Goal: Information Seeking & Learning: Learn about a topic

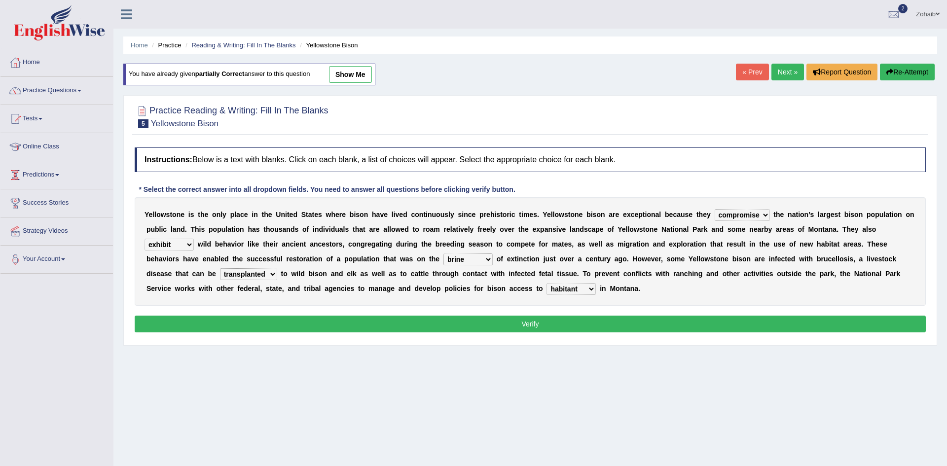
select select "compromise"
select select "exhibit"
select select "brine"
select select "transplanted"
select select "habitant"
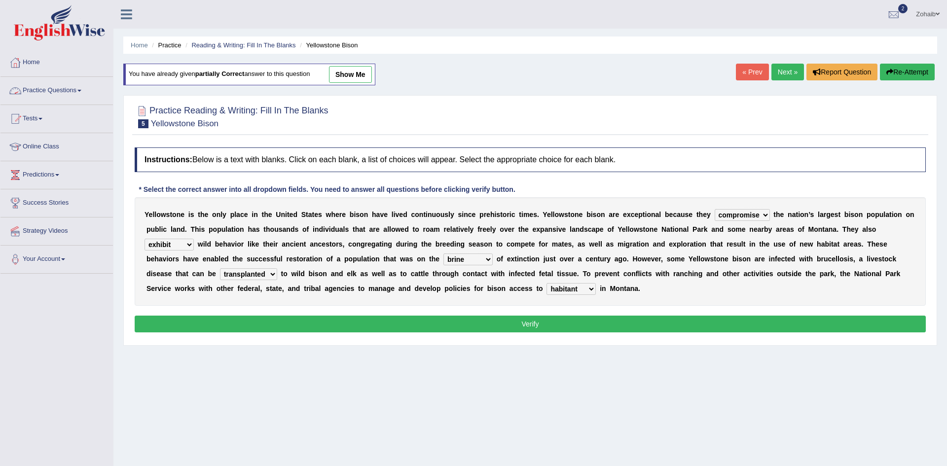
click at [36, 94] on link "Practice Questions" at bounding box center [56, 89] width 112 height 25
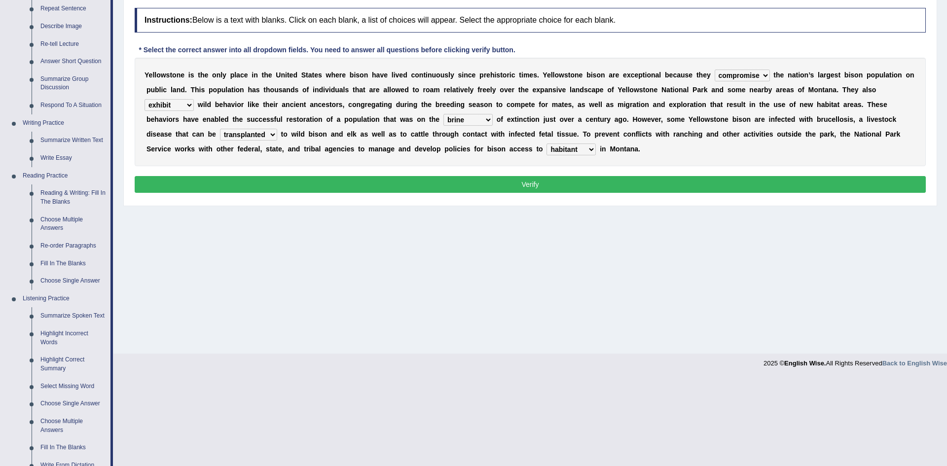
scroll to position [139, 0]
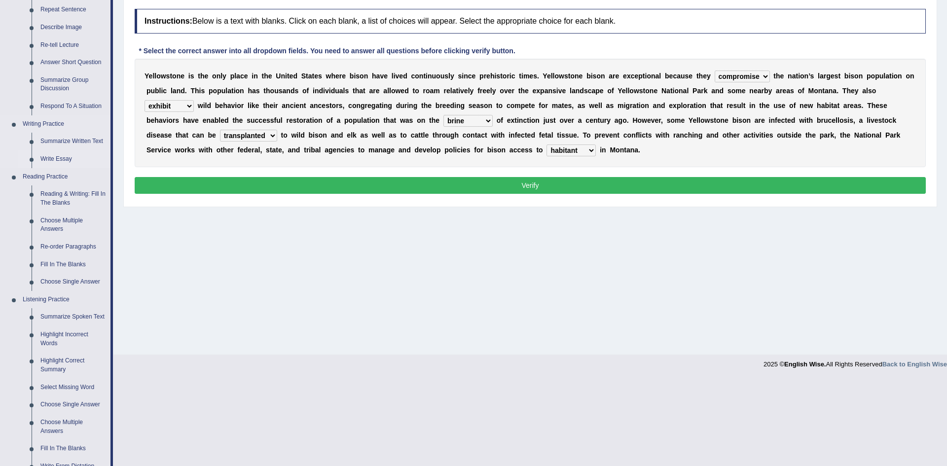
click at [52, 160] on link "Write Essay" at bounding box center [73, 159] width 74 height 18
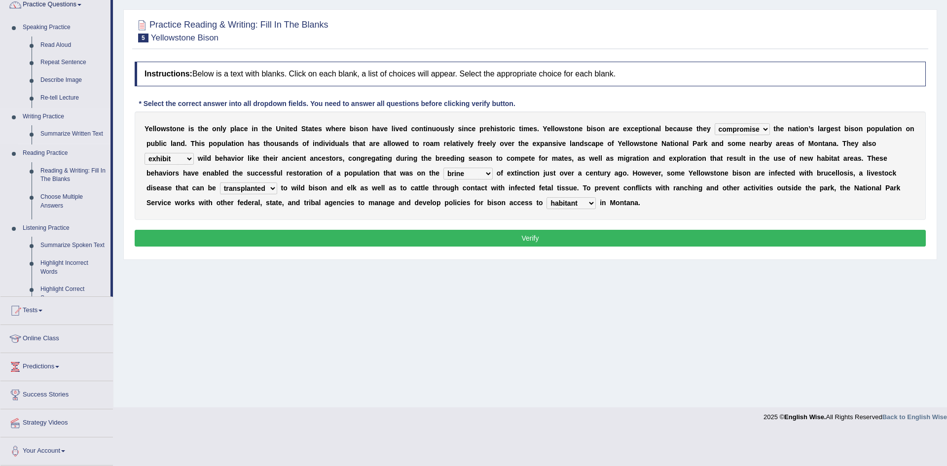
scroll to position [52, 0]
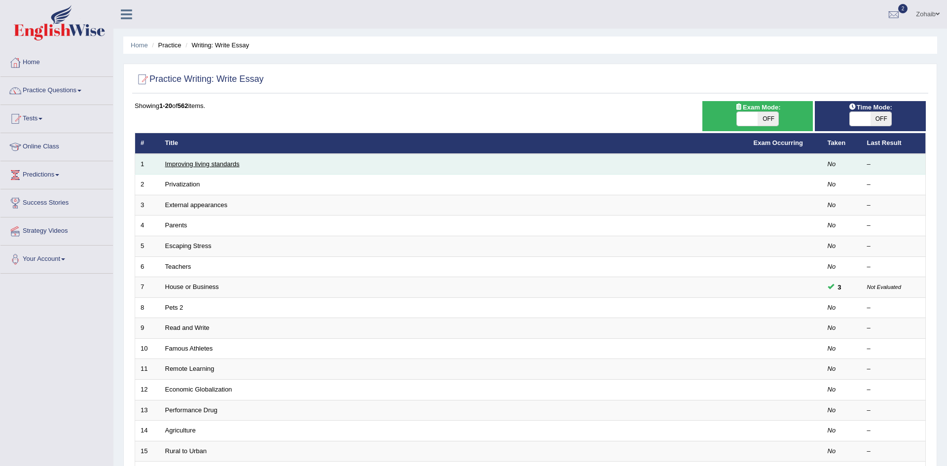
click at [182, 160] on link "Improving living standards" at bounding box center [202, 163] width 74 height 7
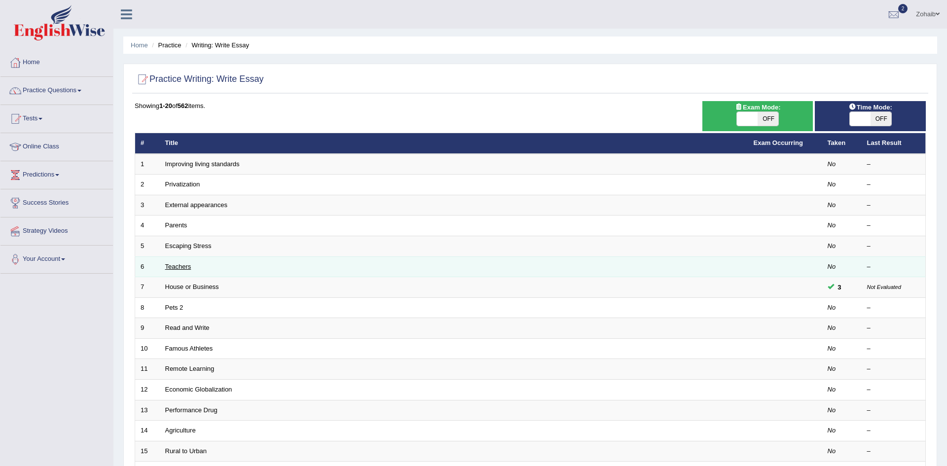
click at [182, 263] on link "Teachers" at bounding box center [178, 266] width 26 height 7
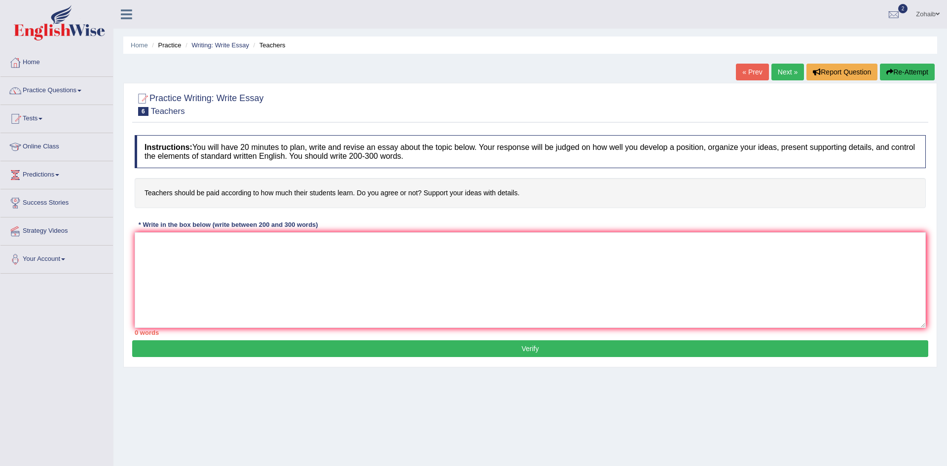
click at [0, 400] on div "Toggle navigation Home Practice Questions Speaking Practice Read Aloud Repeat S…" at bounding box center [473, 256] width 947 height 513
click at [0, 409] on div "Toggle navigation Home Practice Questions Speaking Practice Read Aloud Repeat S…" at bounding box center [473, 256] width 947 height 513
click at [200, 248] on textarea at bounding box center [530, 280] width 791 height 96
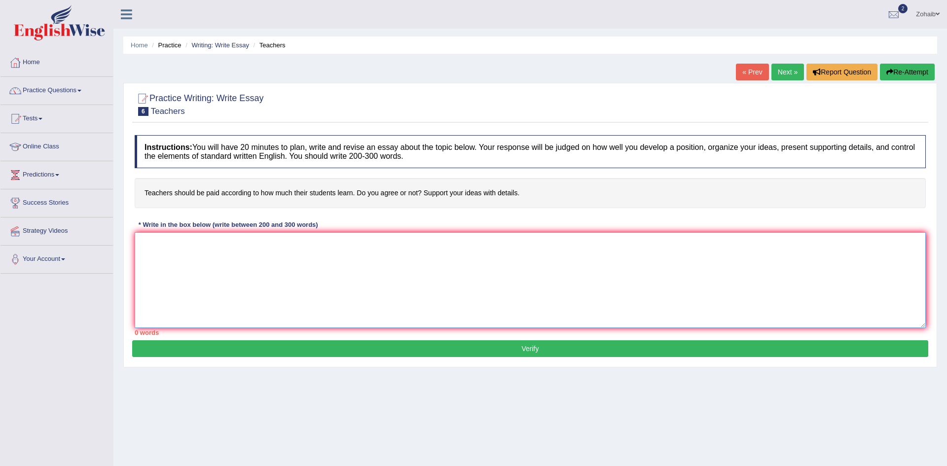
click at [200, 248] on textarea at bounding box center [530, 280] width 791 height 96
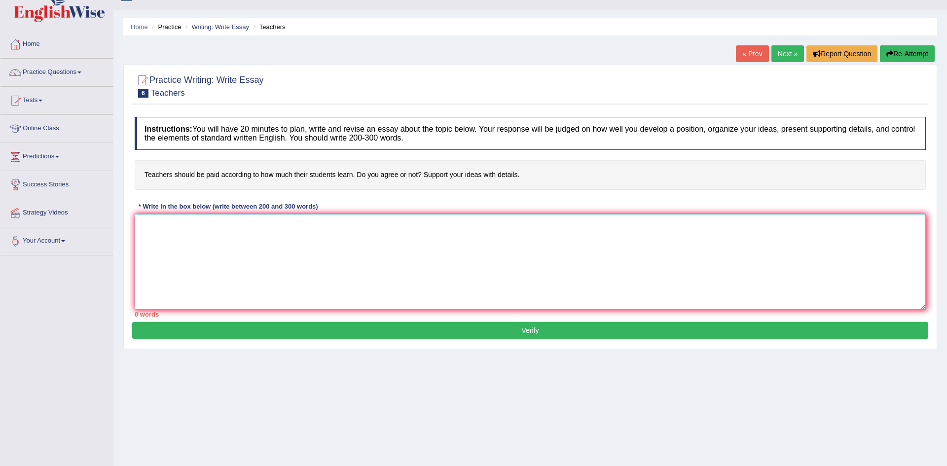
scroll to position [20, 0]
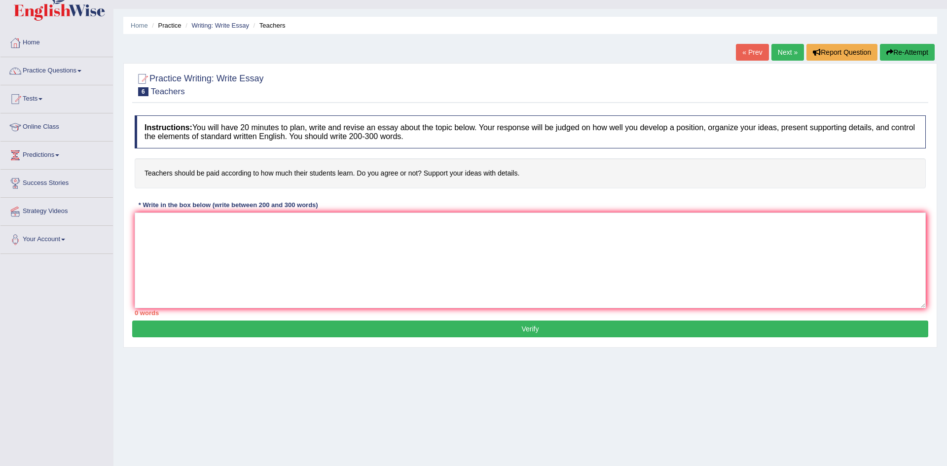
click at [2, 237] on link "Your Account" at bounding box center [56, 238] width 112 height 25
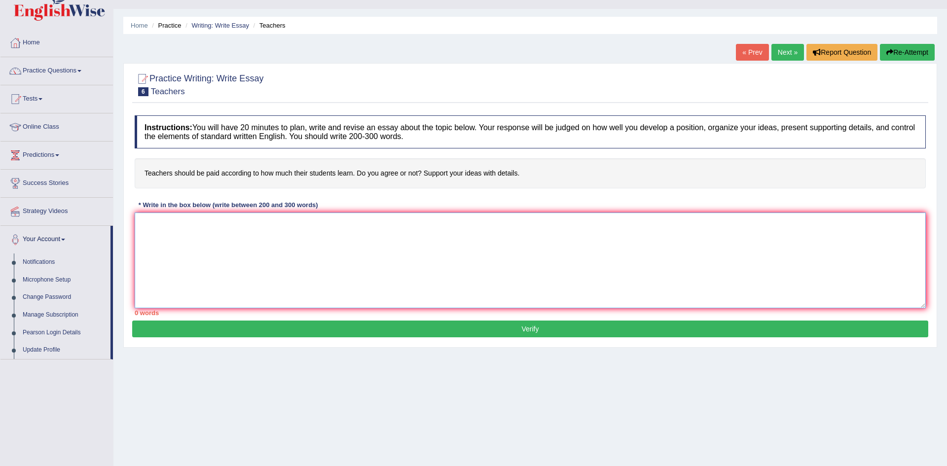
click at [253, 255] on textarea at bounding box center [530, 261] width 791 height 96
click at [430, 232] on textarea at bounding box center [530, 261] width 791 height 96
type textarea "t"
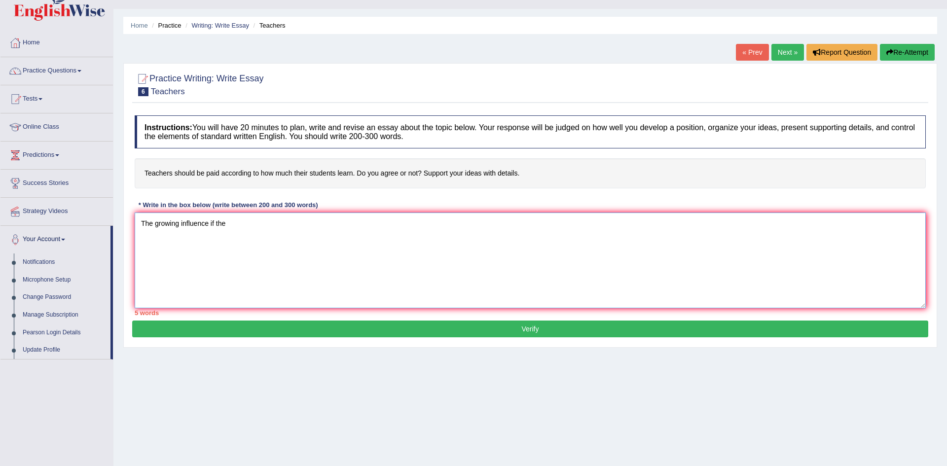
click at [236, 215] on textarea "The growing influence if the" at bounding box center [530, 261] width 791 height 96
click at [211, 223] on textarea "The growing influence if the" at bounding box center [530, 261] width 791 height 96
click at [267, 220] on textarea "The growing influence of the" at bounding box center [530, 261] width 791 height 96
click at [322, 220] on textarea "The growing influence of teachers salary on our lives has ignted" at bounding box center [530, 261] width 791 height 96
click at [344, 224] on textarea "The growing influence of teachers salary on our lives has iginted" at bounding box center [530, 261] width 791 height 96
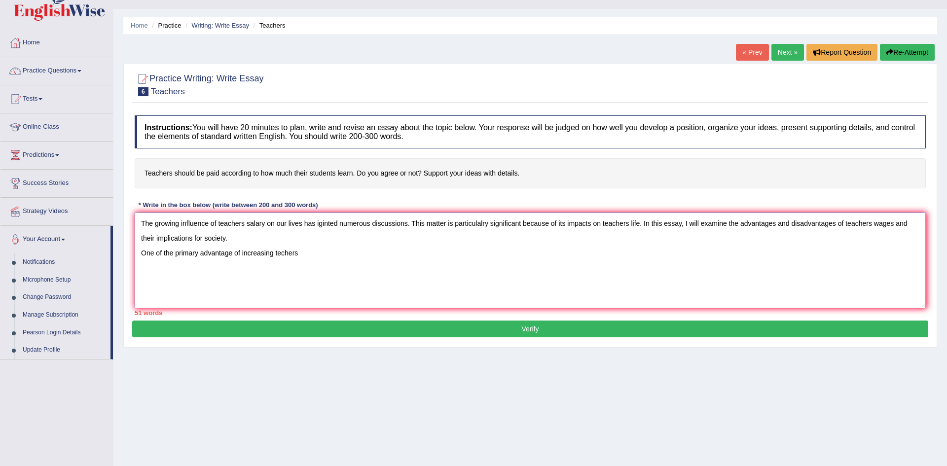
click at [283, 250] on textarea "The growing influence of teachers salary on our lives has iginted numerous disc…" at bounding box center [530, 261] width 791 height 96
click at [347, 264] on textarea "The growing influence of teachers salary on our lives has iginted numerous disc…" at bounding box center [530, 261] width 791 height 96
click at [477, 260] on textarea "The growing influence of teachers salary on our lives has iginted numerous disc…" at bounding box center [530, 261] width 791 height 96
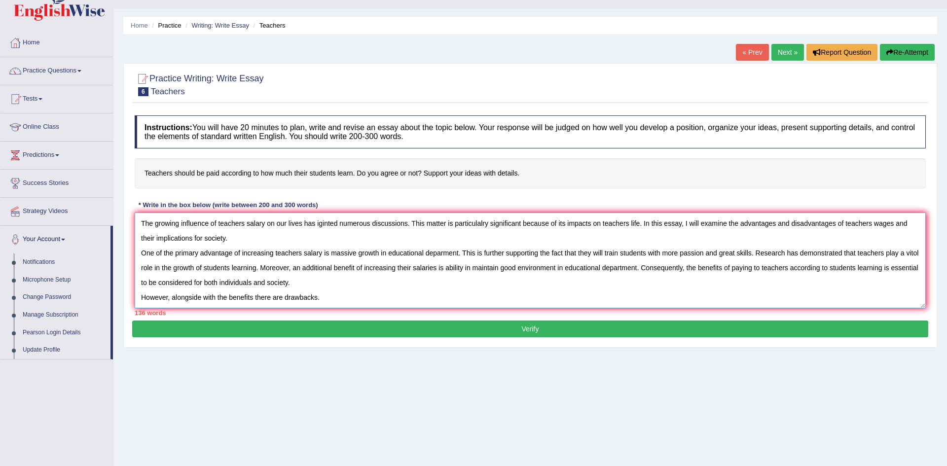
click at [352, 289] on textarea "The growing influence of teachers salary on our lives has iginted numerous disc…" at bounding box center [530, 261] width 791 height 96
click at [354, 307] on textarea "The growing influence of teachers salary on our lives has iginted numerous disc…" at bounding box center [530, 261] width 791 height 96
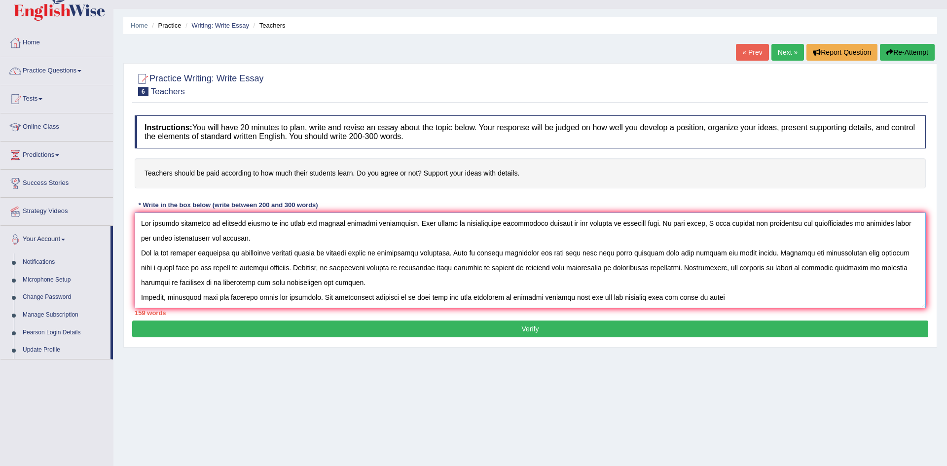
click at [576, 296] on textarea at bounding box center [530, 261] width 791 height 96
drag, startPoint x: 695, startPoint y: 299, endPoint x: 574, endPoint y: 310, distance: 121.4
click at [574, 310] on div "Instructions: You will have 20 minutes to plan, write and revise an essay about…" at bounding box center [530, 215] width 796 height 210
click at [587, 300] on textarea "The growing influence of teachers salary on our lives has iginted numerous disc…" at bounding box center [530, 261] width 791 height 96
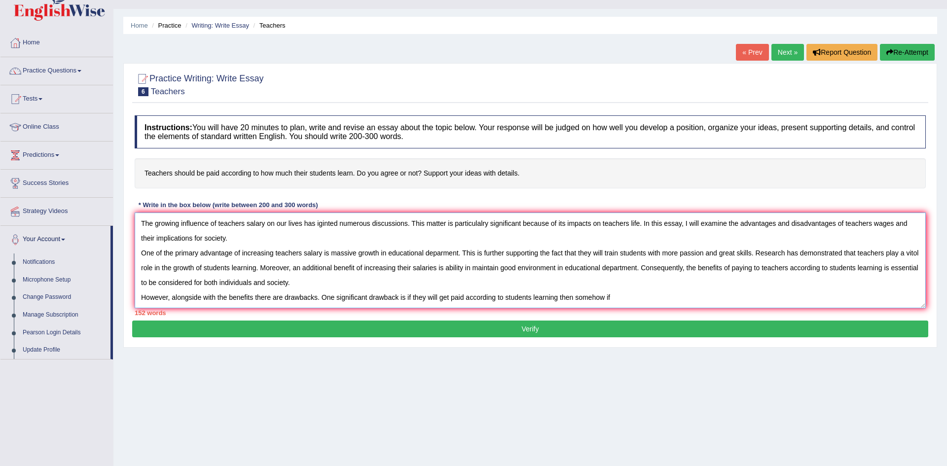
click at [639, 306] on textarea "The growing influence of teachers salary on our lives has iginted numerous disc…" at bounding box center [530, 261] width 791 height 96
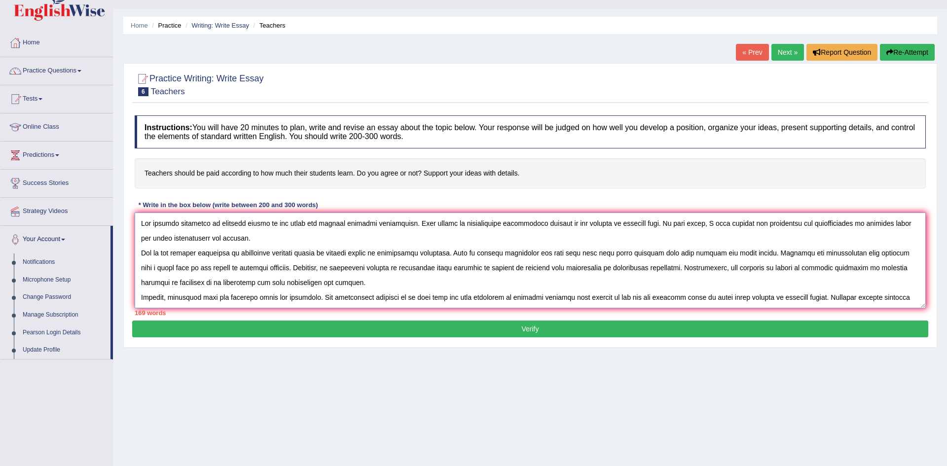
scroll to position [9, 0]
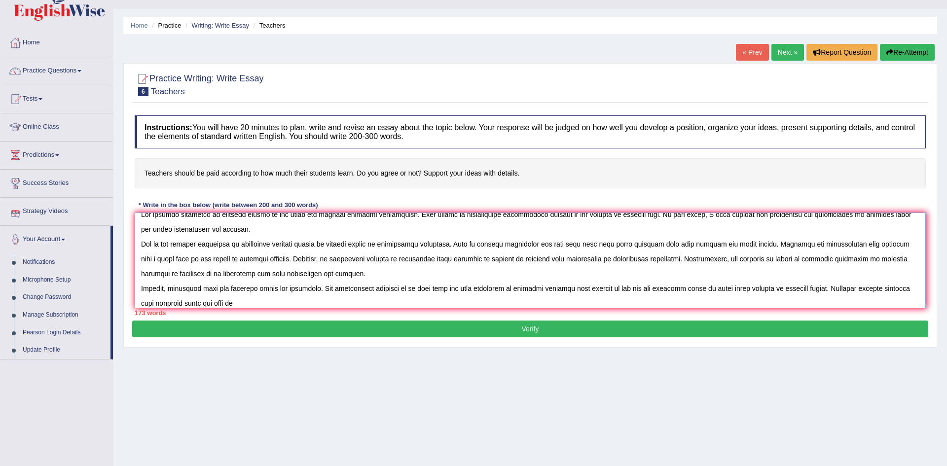
click at [187, 304] on textarea at bounding box center [530, 261] width 791 height 96
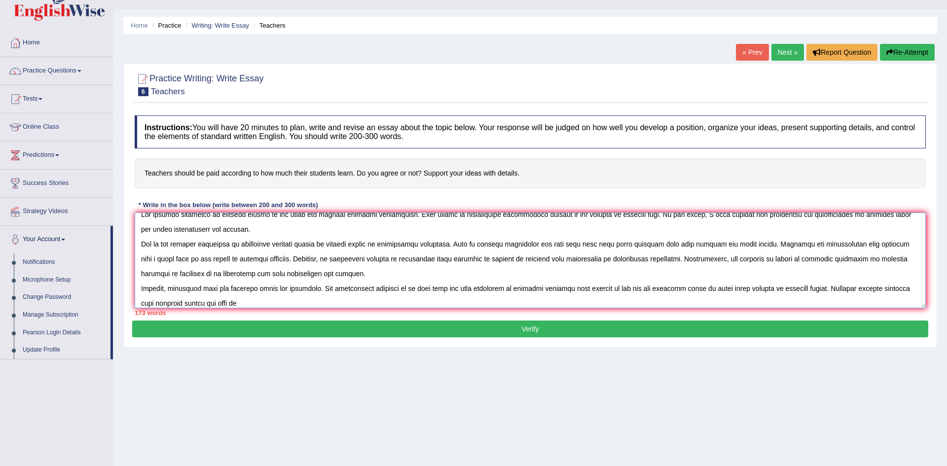
click at [243, 303] on textarea at bounding box center [530, 261] width 791 height 96
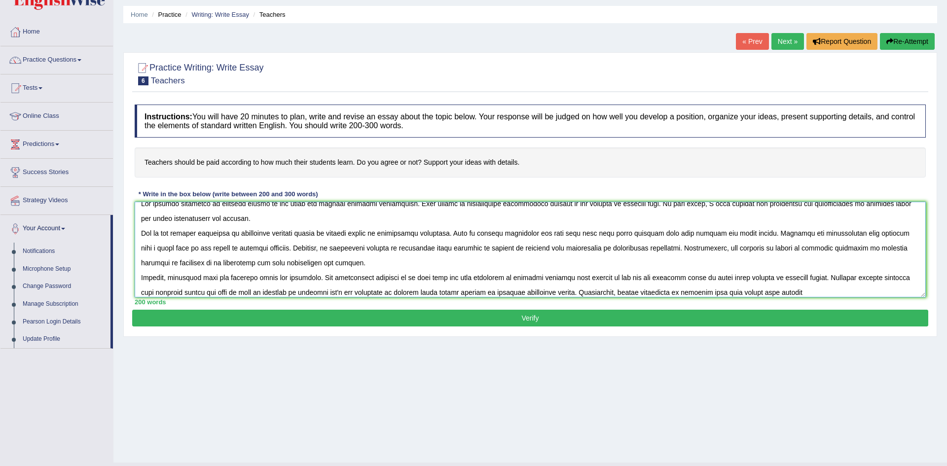
scroll to position [29, 0]
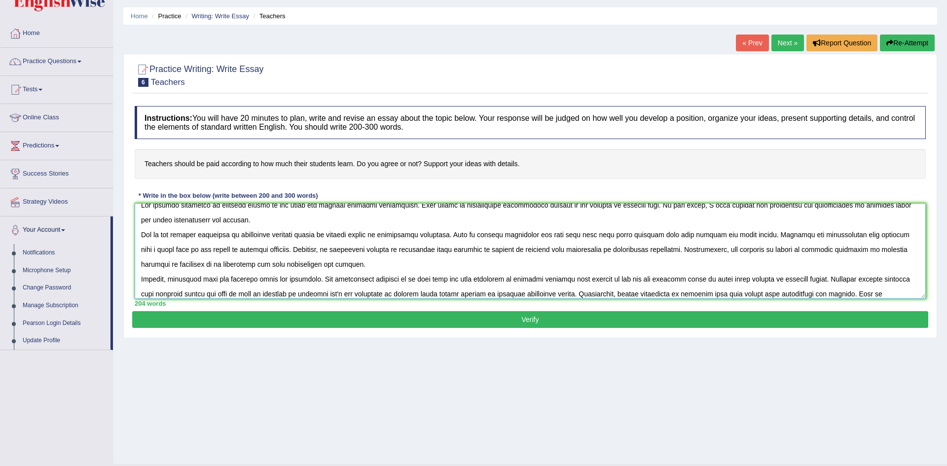
click at [843, 295] on textarea at bounding box center [530, 251] width 791 height 96
click at [867, 294] on textarea at bounding box center [530, 251] width 791 height 96
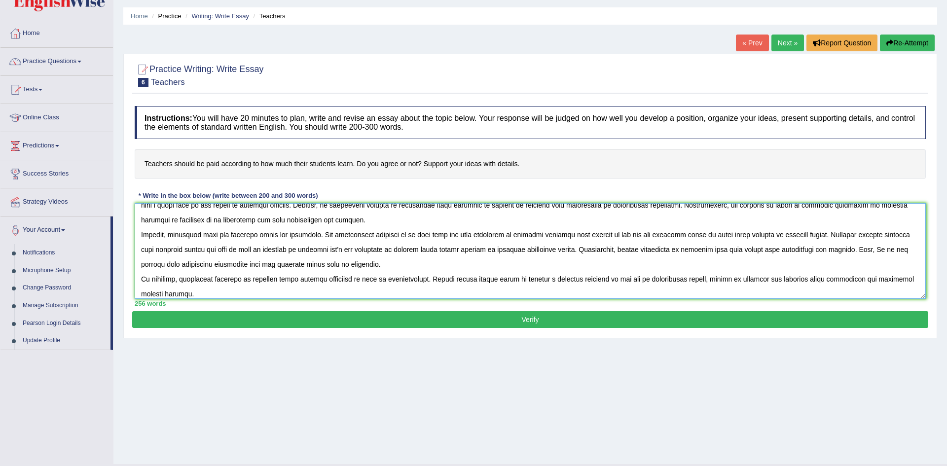
scroll to position [59, 0]
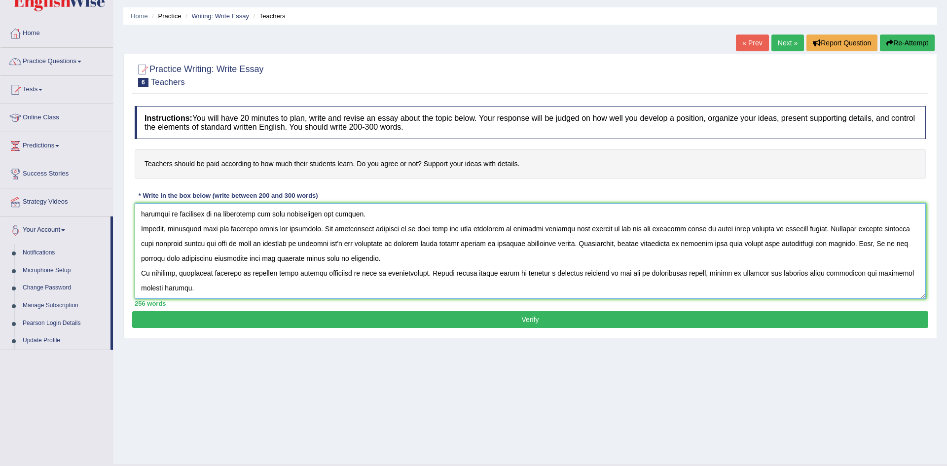
click at [400, 246] on textarea at bounding box center [530, 251] width 791 height 96
type textarea "The growing influence of teachers salary on our lives has iginted numerous disc…"
click at [423, 307] on div "256 words" at bounding box center [530, 303] width 791 height 9
click at [425, 313] on button "Verify" at bounding box center [530, 319] width 796 height 17
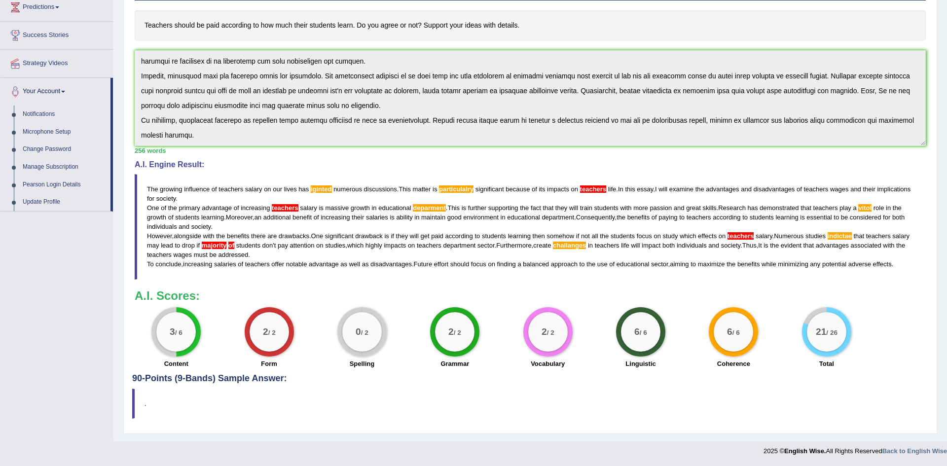
click at [202, 242] on span "majority" at bounding box center [214, 245] width 25 height 7
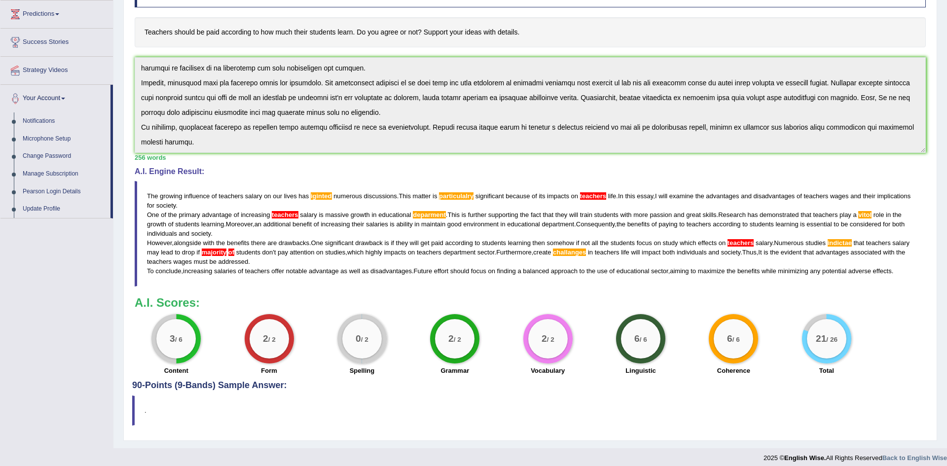
drag, startPoint x: 148, startPoint y: 193, endPoint x: 187, endPoint y: 218, distance: 46.0
click at [187, 218] on blockquote "The growing influence of teachers salary on our lives has iginted numerous disc…" at bounding box center [530, 234] width 791 height 106
click at [214, 153] on div "256 words" at bounding box center [530, 157] width 791 height 9
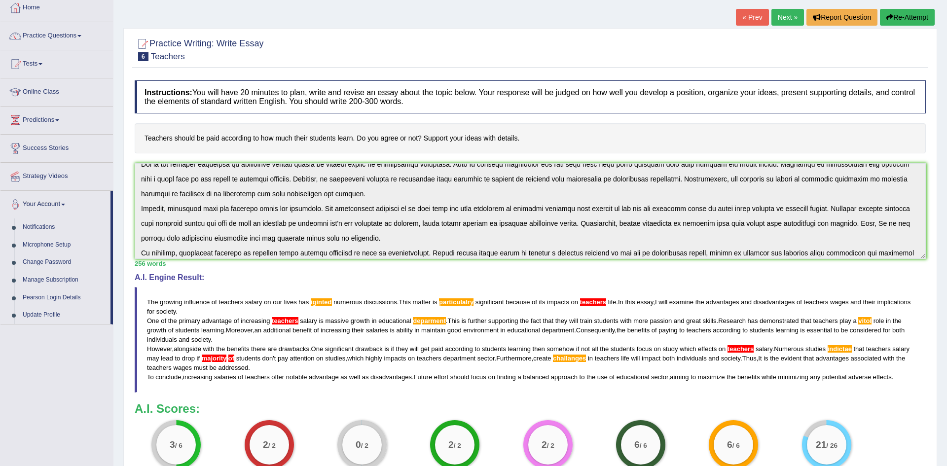
scroll to position [59, 0]
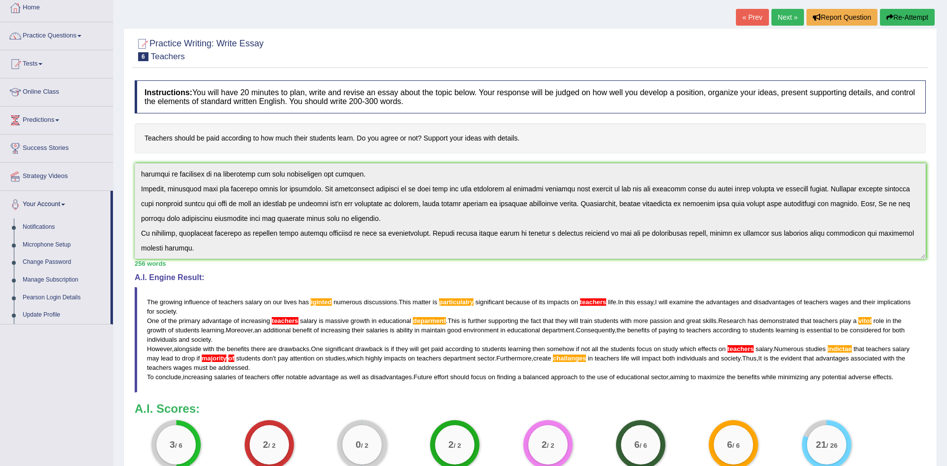
click at [226, 276] on div "Instructions: You will have 20 minutes to plan, write and revise an essay about…" at bounding box center [530, 280] width 796 height 411
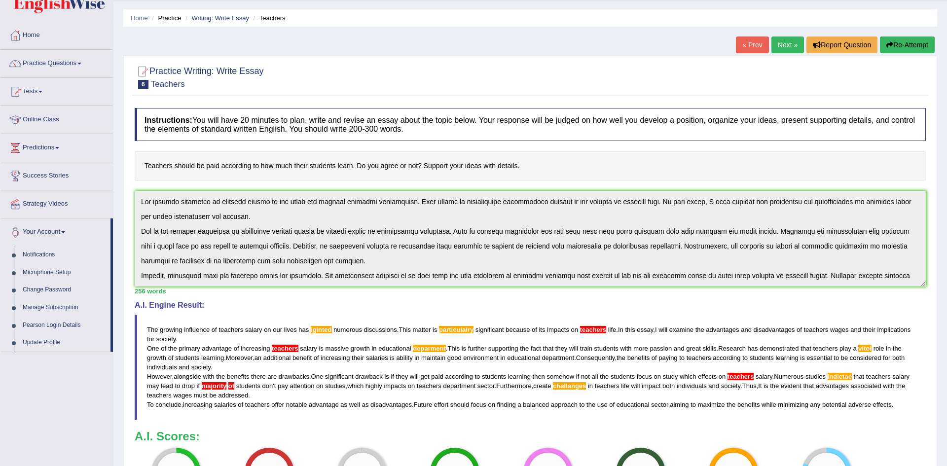
scroll to position [0, 0]
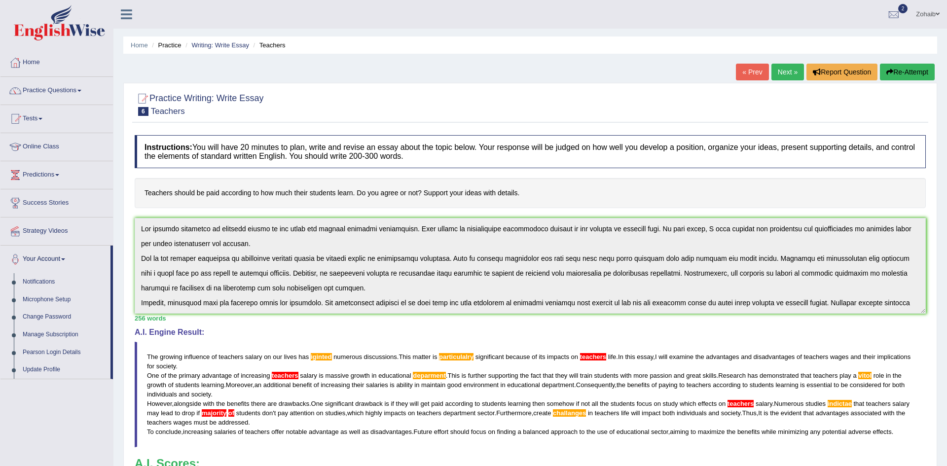
click at [892, 67] on button "Re-Attempt" at bounding box center [907, 72] width 55 height 17
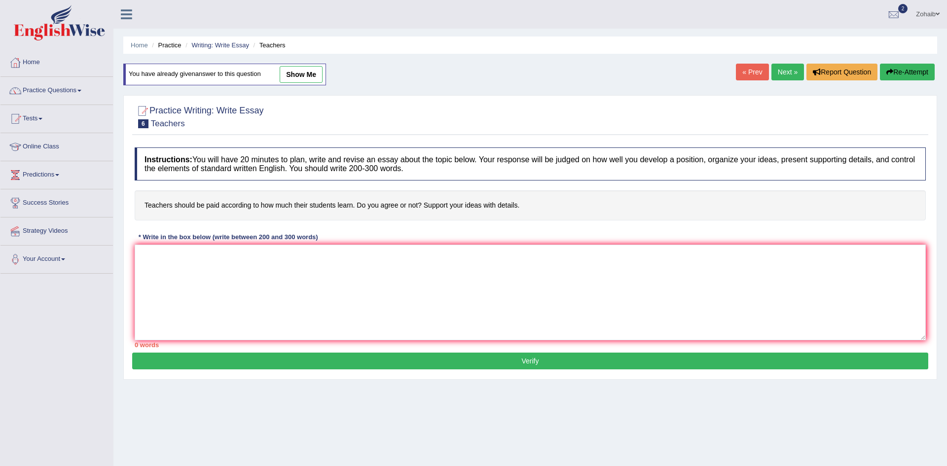
click at [288, 72] on link "show me" at bounding box center [301, 74] width 43 height 17
type textarea "The growing influence of teachers salary on our lives has iginted numerous disc…"
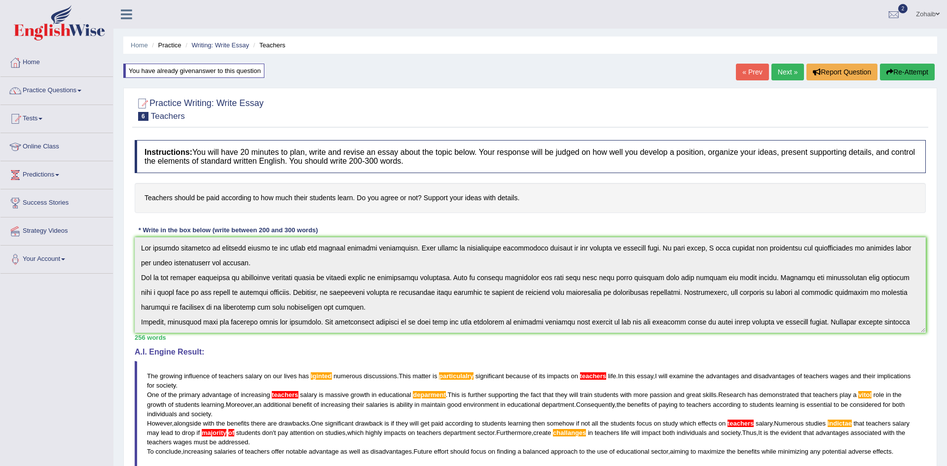
scroll to position [1, 0]
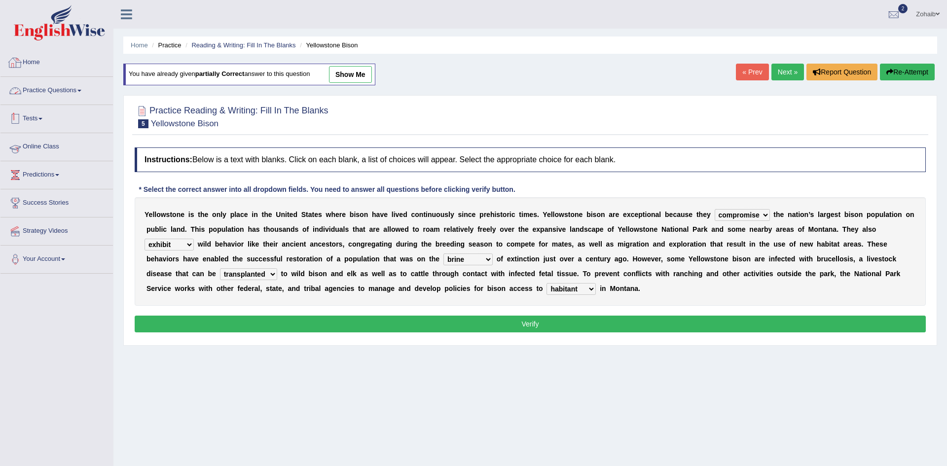
select select "compromise"
select select "exhibit"
select select "brine"
select select "transplanted"
select select "habitant"
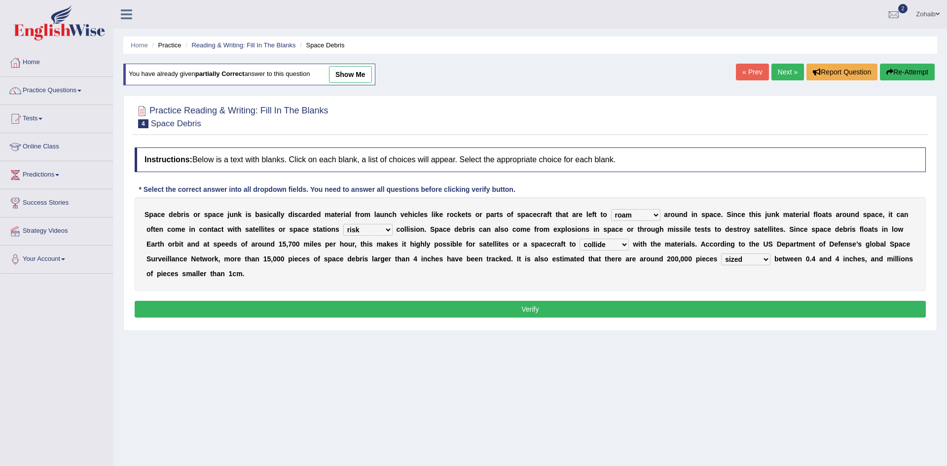
select select "roam"
select select "risk"
select select "collide"
select select "sized"
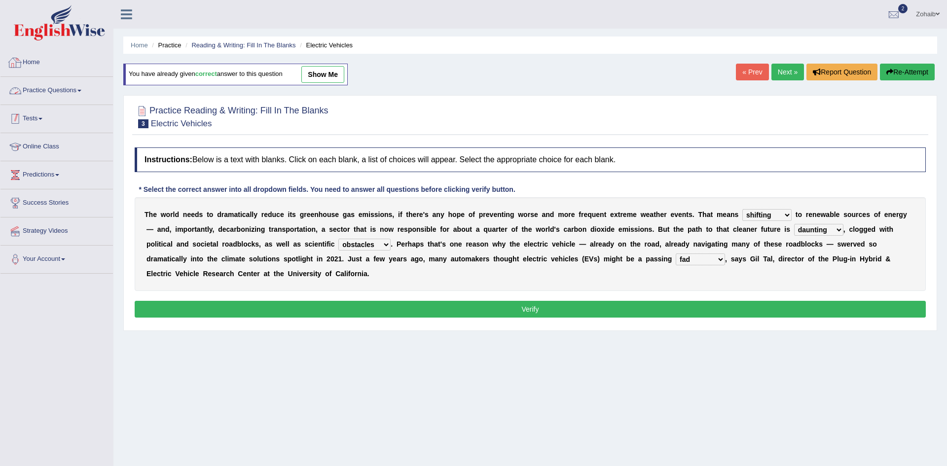
select select "shifting"
select select "daunting"
select select "obstacles"
select select "fad"
click at [35, 77] on link "Practice Questions" at bounding box center [56, 89] width 112 height 25
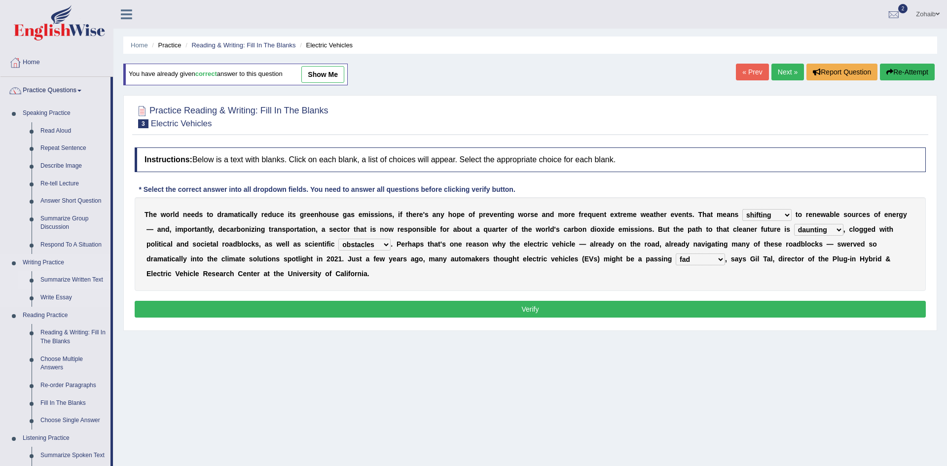
click at [68, 278] on link "Summarize Written Text" at bounding box center [73, 280] width 74 height 18
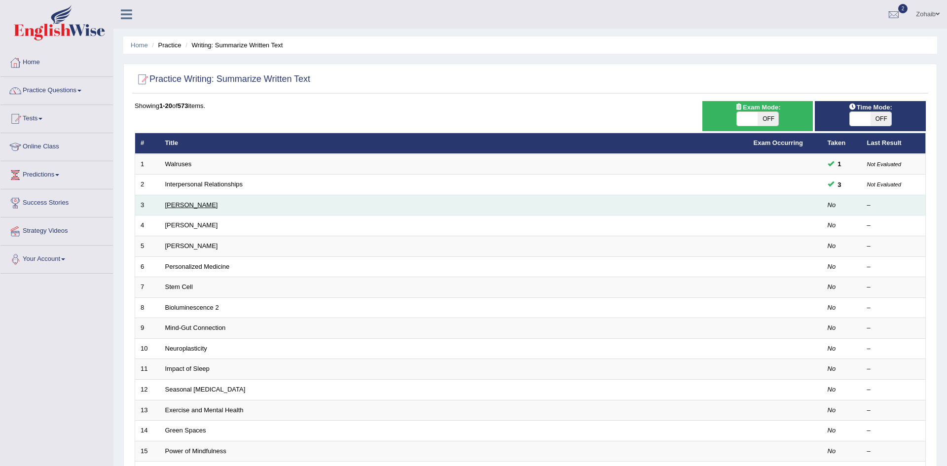
click at [173, 206] on link "[PERSON_NAME]" at bounding box center [191, 204] width 53 height 7
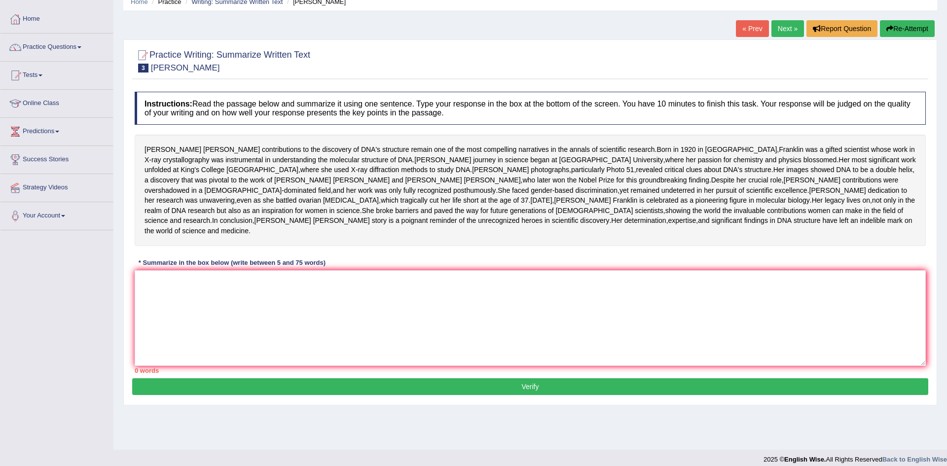
scroll to position [44, 0]
click at [172, 337] on textarea at bounding box center [530, 318] width 791 height 96
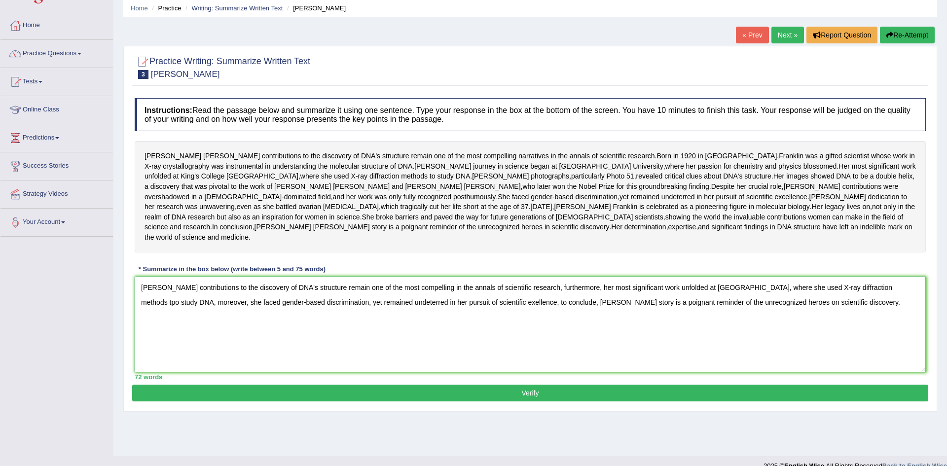
scroll to position [34, 0]
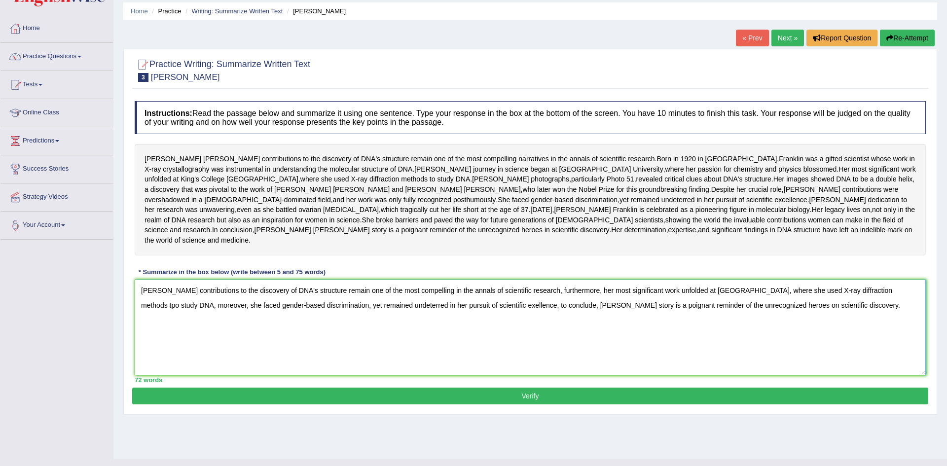
click at [147, 359] on textarea "Rosalind Franklin's contributions to the discovery of DNA's structure remain on…" at bounding box center [530, 328] width 791 height 96
type textarea "Rosalind Franklin's contributions to the discovery of DNA's structure remain on…"
click at [404, 404] on button "Verify" at bounding box center [530, 396] width 796 height 17
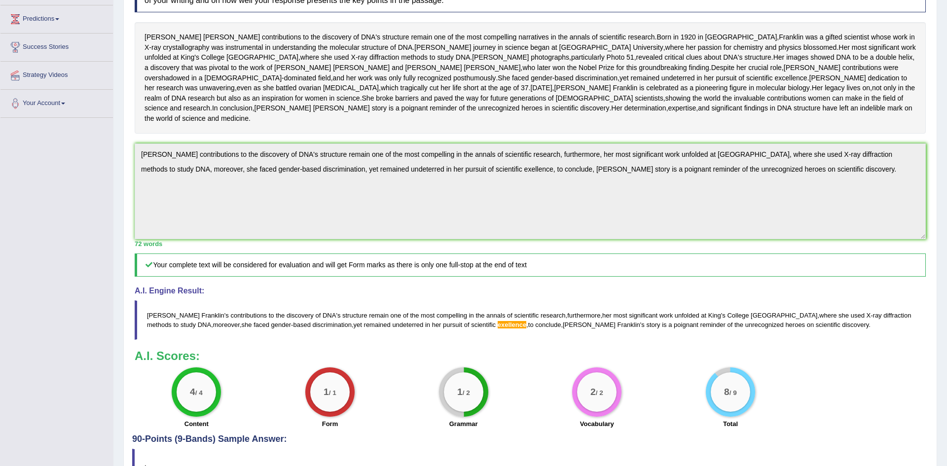
scroll to position [146, 0]
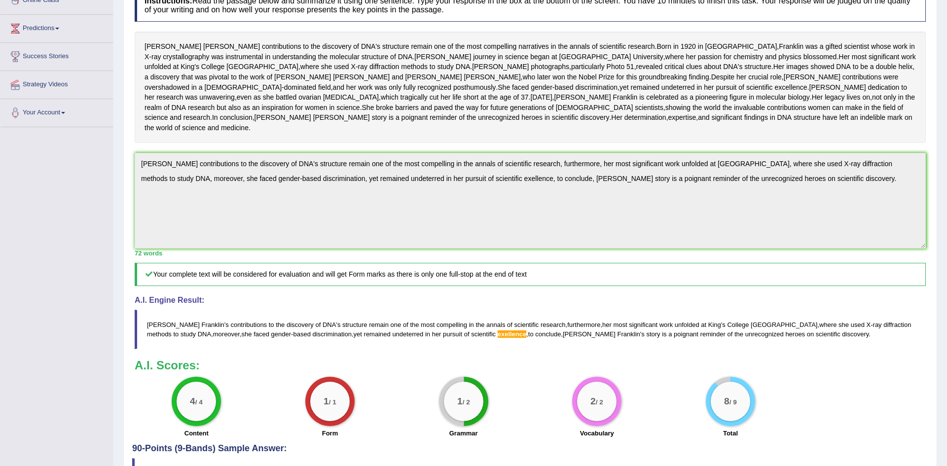
drag, startPoint x: 767, startPoint y: 388, endPoint x: 717, endPoint y: 362, distance: 56.7
click at [717, 349] on blockquote "Rosalind Franklin ' s contributions to the discovery of DNA ' s structure remai…" at bounding box center [530, 329] width 791 height 39
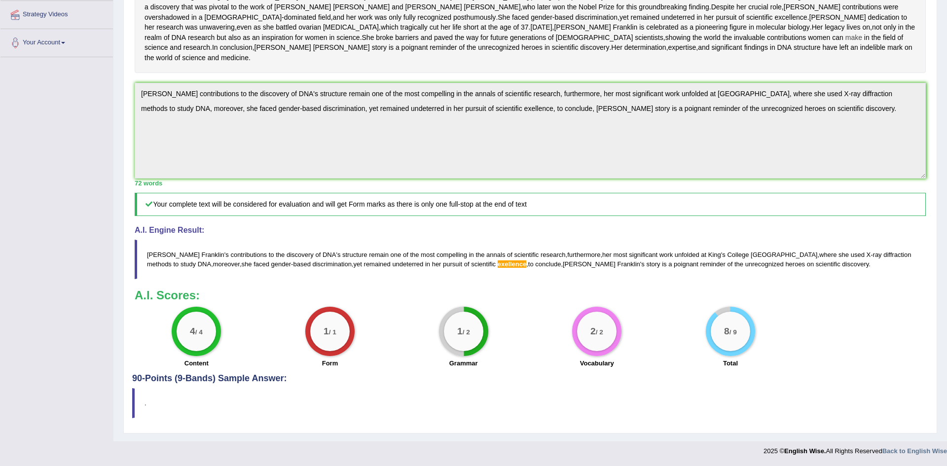
scroll to position [0, 0]
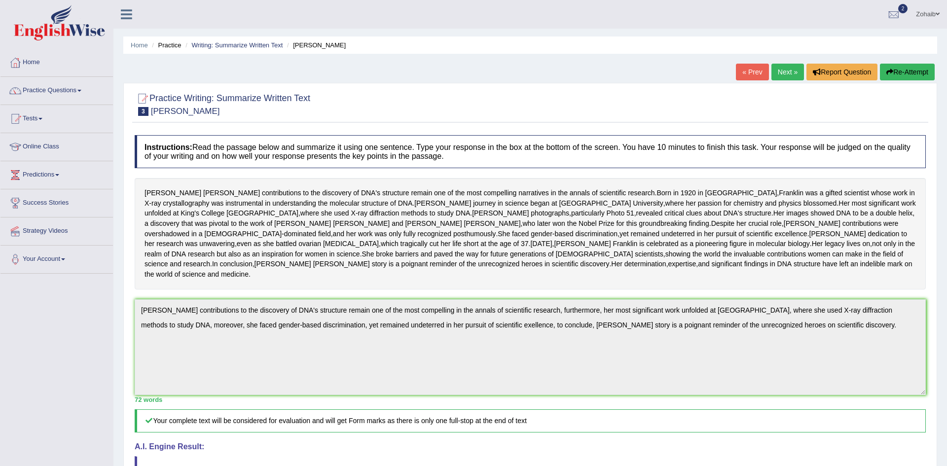
click at [896, 71] on button "Re-Attempt" at bounding box center [907, 72] width 55 height 17
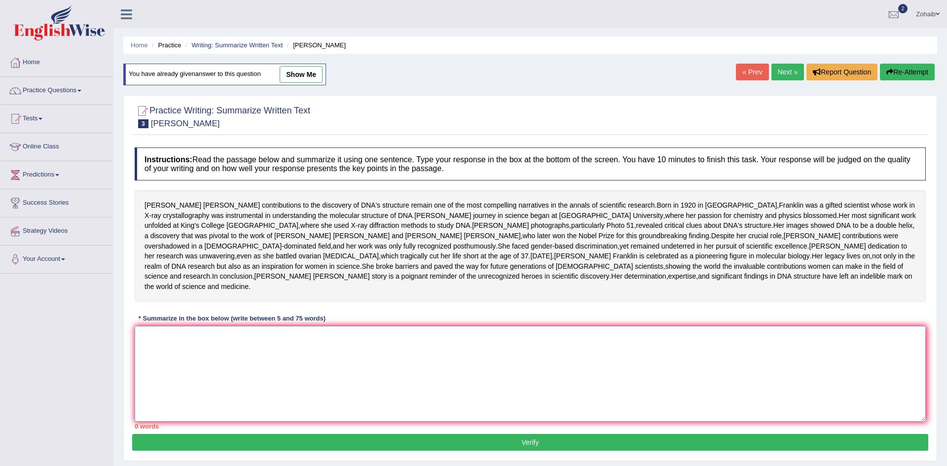
paste textarea "[PERSON_NAME] contributions to the discovery of DNA's structure remain one of t…"
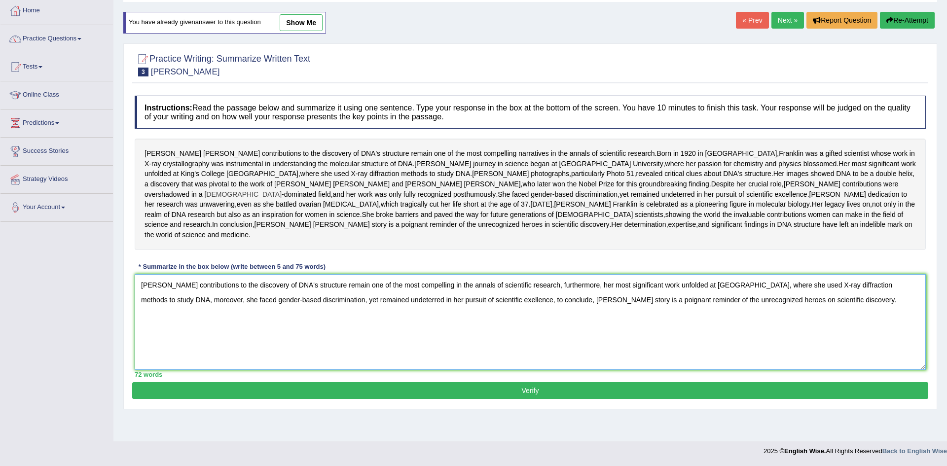
scroll to position [73, 0]
click at [498, 329] on textarea "[PERSON_NAME] contributions to the discovery of DNA's structure remain one of t…" at bounding box center [530, 322] width 791 height 96
type textarea "[PERSON_NAME] contributions to the discovery of DNA's structure remain one of t…"
click at [561, 399] on button "Verify" at bounding box center [530, 390] width 796 height 17
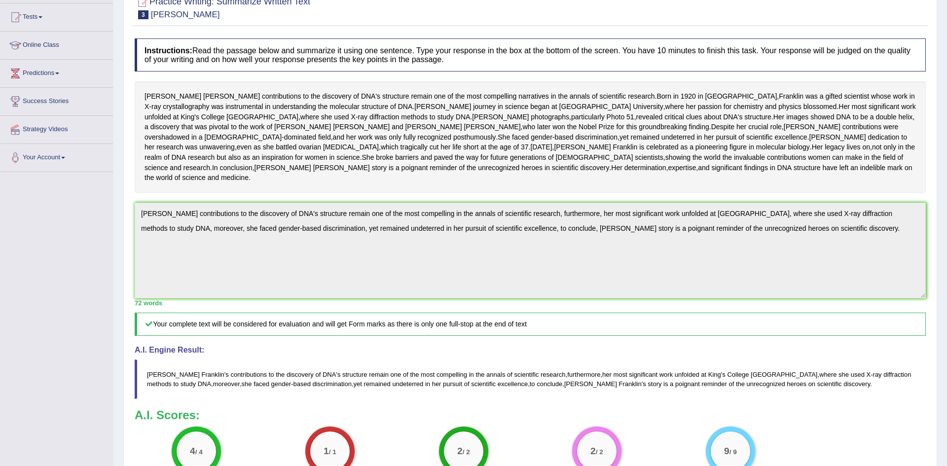
scroll to position [0, 0]
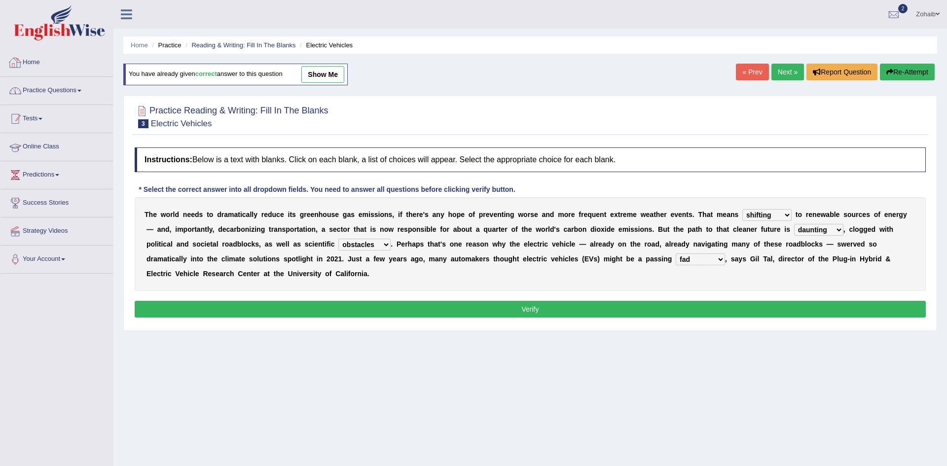
select select "shifting"
select select "daunting"
select select "obstacles"
select select "fad"
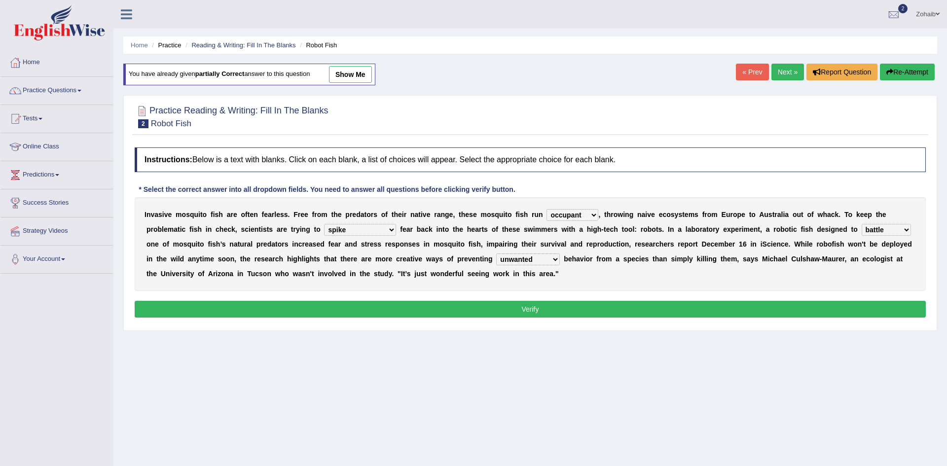
select select "occupant"
select select "spike"
select select "battle"
select select "unwanted"
click at [269, 305] on button "Verify" at bounding box center [530, 309] width 791 height 17
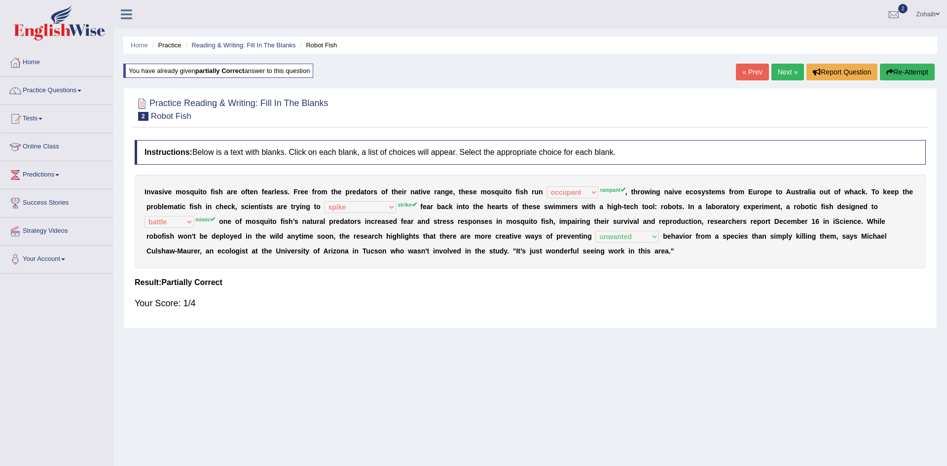
click at [793, 76] on link "Next »" at bounding box center [787, 72] width 33 height 17
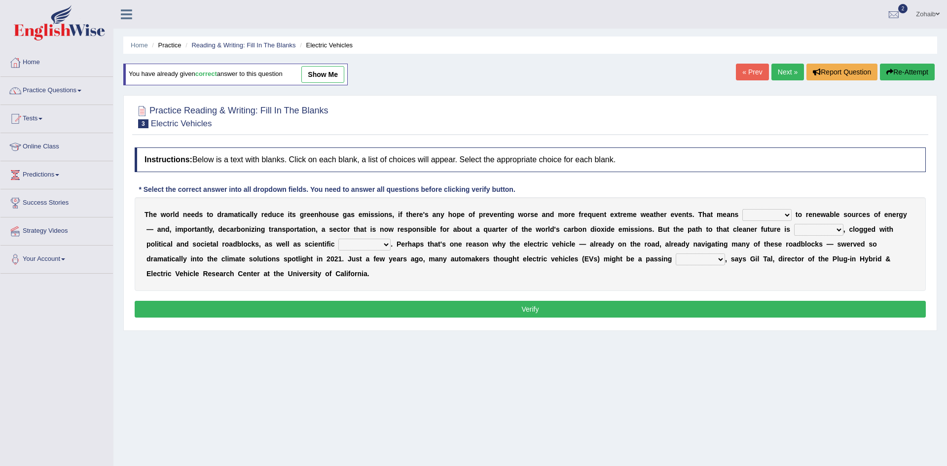
click at [742, 210] on select "grafting drafting crafting shifting" at bounding box center [766, 215] width 49 height 12
select select "shifting"
click at [742, 209] on select "grafting drafting crafting shifting" at bounding box center [766, 215] width 49 height 12
click at [784, 227] on b "i" at bounding box center [785, 229] width 2 height 8
click at [794, 229] on select "daunting daunted daunt dauntless" at bounding box center [818, 230] width 49 height 12
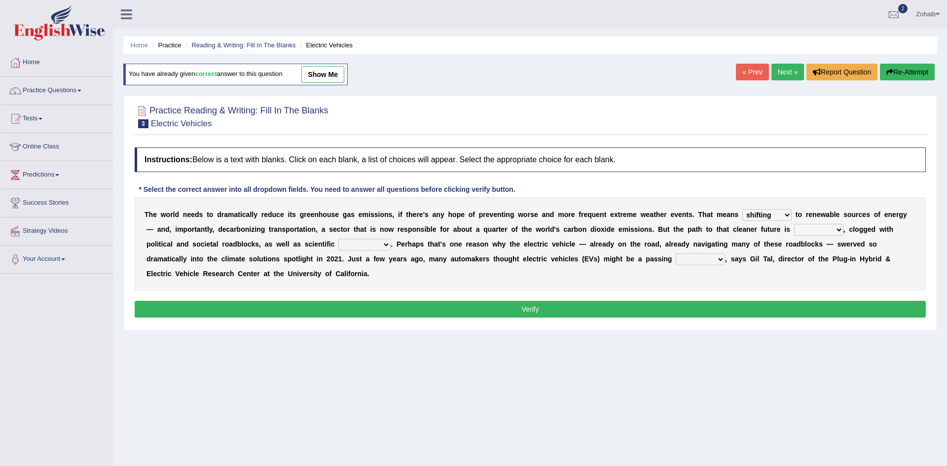
select select "daunting"
click at [794, 224] on select "daunting daunted daunt dauntless" at bounding box center [818, 230] width 49 height 12
click at [338, 244] on select "spectacles obstacles tentacles receptacles" at bounding box center [364, 245] width 52 height 12
select select "obstacles"
click at [338, 239] on select "spectacles obstacles tentacles receptacles" at bounding box center [364, 245] width 52 height 12
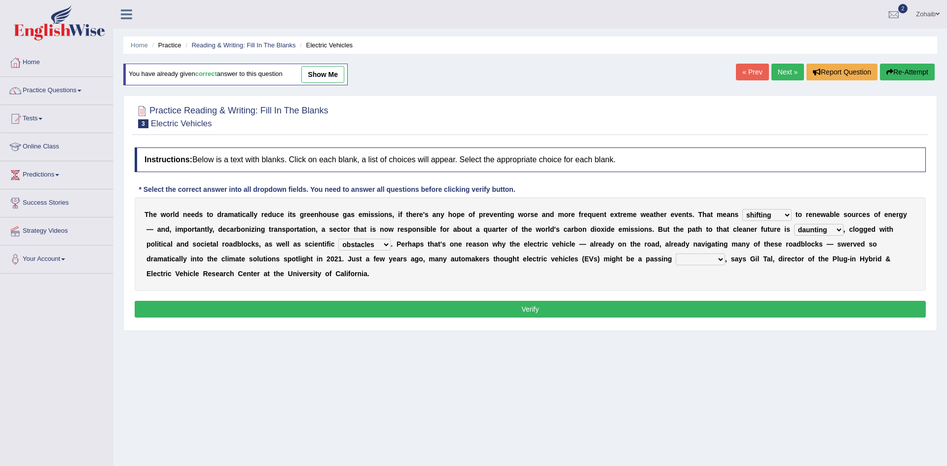
click at [517, 252] on div "T h e w o r l d n e e d s t o d r a m a t i c a l l y r e d u c e i t s g r e e…" at bounding box center [530, 244] width 791 height 94
click at [676, 258] on select "fad gad tad lad" at bounding box center [700, 260] width 49 height 12
select select "fad"
click at [676, 254] on select "fad gad tad lad" at bounding box center [700, 260] width 49 height 12
click at [500, 301] on button "Verify" at bounding box center [530, 309] width 791 height 17
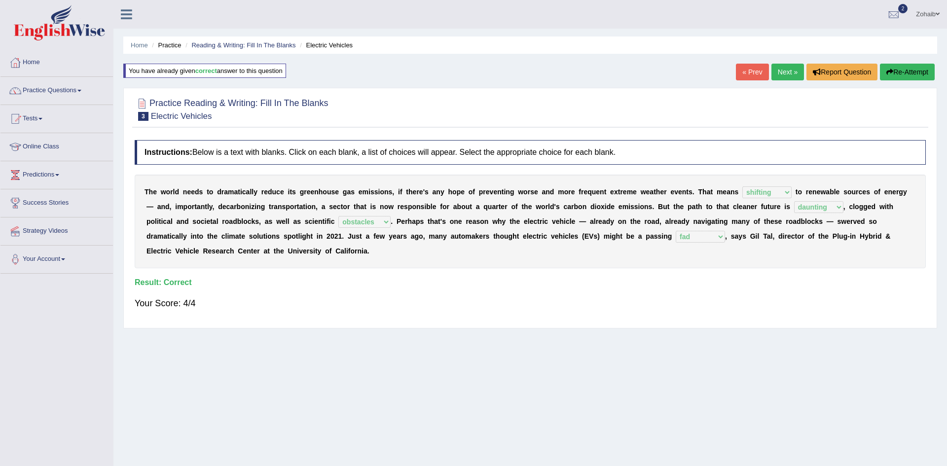
click at [776, 65] on link "Next »" at bounding box center [787, 72] width 33 height 17
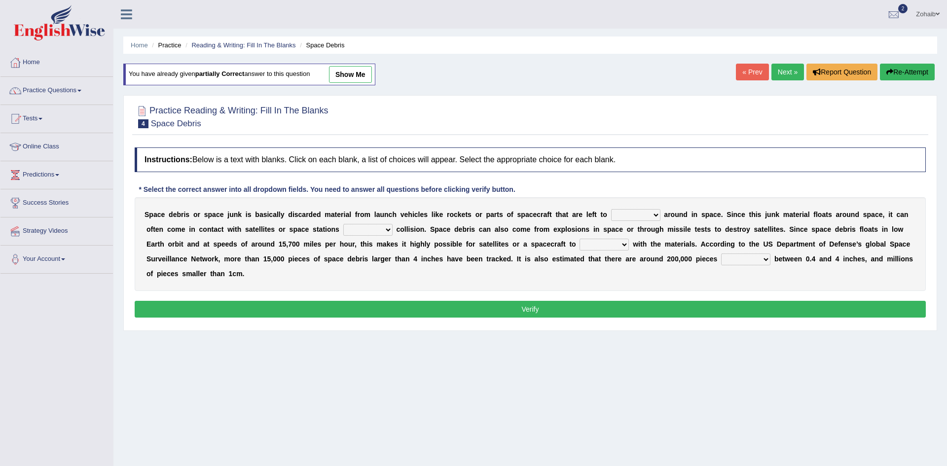
click at [611, 216] on select "twist center roam loll" at bounding box center [635, 215] width 49 height 12
click at [793, 69] on link "Next »" at bounding box center [787, 72] width 33 height 17
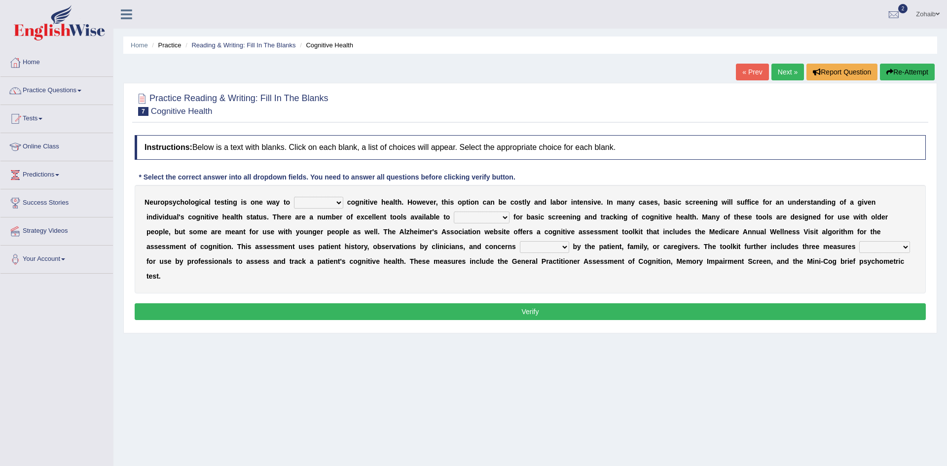
click at [317, 201] on select "obsess assess possess access" at bounding box center [318, 203] width 49 height 12
select select "access"
click at [294, 197] on select "obsess assess possess access" at bounding box center [318, 203] width 49 height 12
click at [316, 199] on select "obsess assess possess access" at bounding box center [318, 203] width 49 height 12
click at [347, 312] on div "Instructions: Below is a text with blanks. Click on each blank, a list of choic…" at bounding box center [530, 229] width 796 height 198
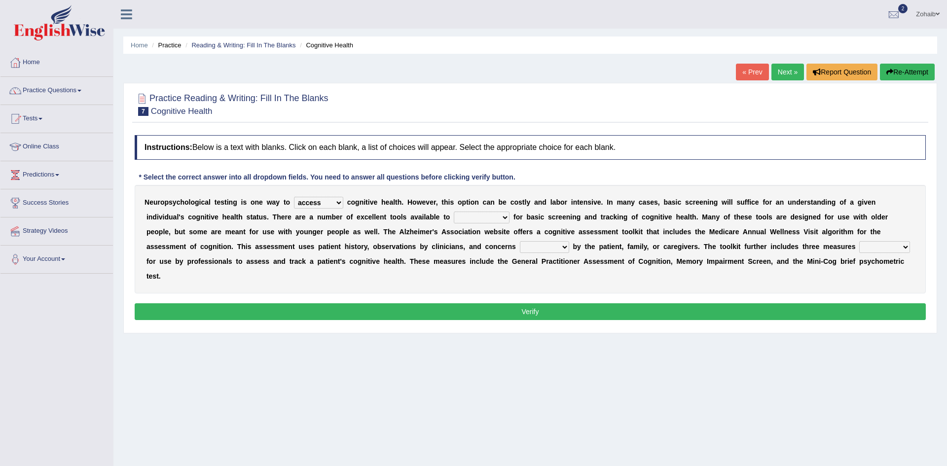
click at [454, 218] on select "stationers practitioners petitioners questioners" at bounding box center [482, 218] width 56 height 12
select select "petitioners"
click at [454, 212] on select "stationers practitioners petitioners questioners" at bounding box center [482, 218] width 56 height 12
click at [520, 244] on select "raised rising arising praised" at bounding box center [544, 247] width 49 height 12
select select "raised"
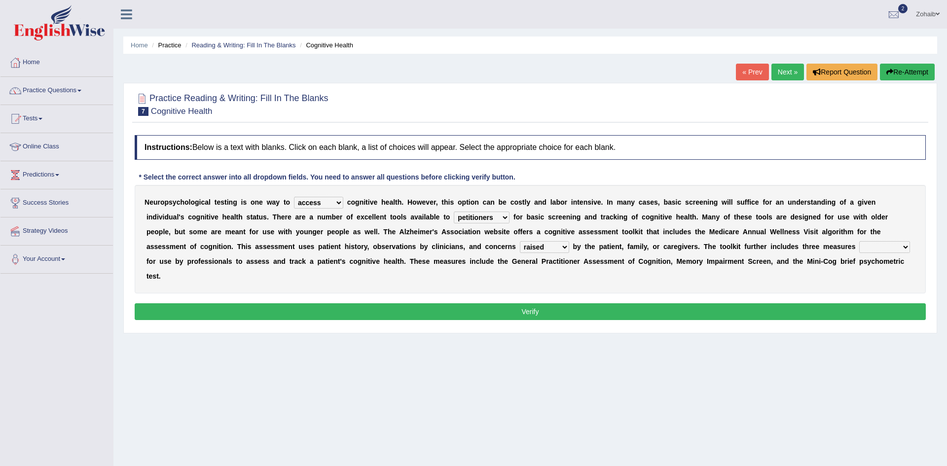
click at [520, 241] on select "raised rising arising praised" at bounding box center [544, 247] width 49 height 12
click at [859, 251] on select "validated intimidated dilapidated antedated" at bounding box center [884, 247] width 51 height 12
select select "validated"
click at [859, 241] on select "validated intimidated dilapidated antedated" at bounding box center [884, 247] width 51 height 12
click at [859, 244] on select "validated intimidated dilapidated antedated" at bounding box center [884, 247] width 51 height 12
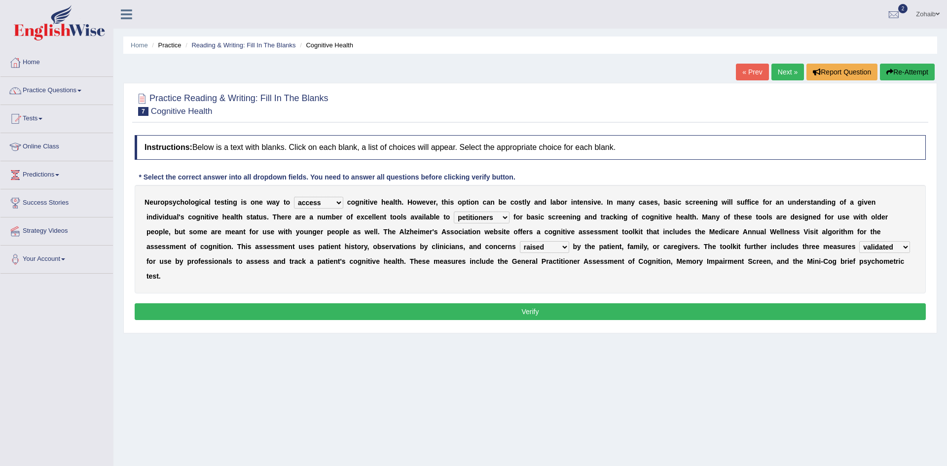
click at [586, 311] on div "Instructions: Below is a text with blanks. Click on each blank, a list of choic…" at bounding box center [530, 229] width 796 height 198
click at [582, 303] on button "Verify" at bounding box center [530, 311] width 791 height 17
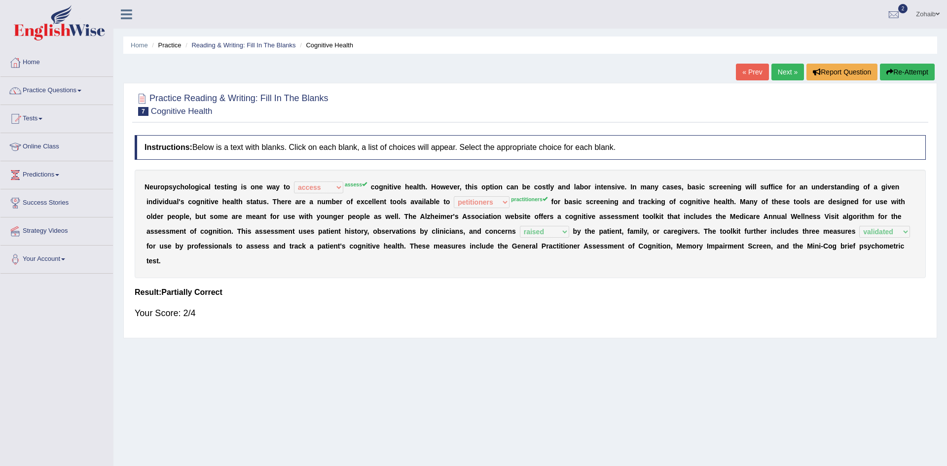
click at [895, 73] on button "Re-Attempt" at bounding box center [907, 72] width 55 height 17
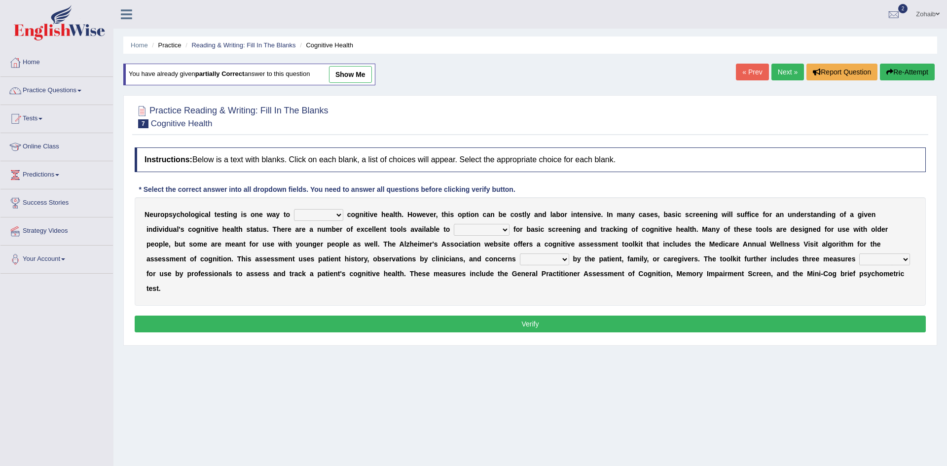
click at [294, 214] on select "obsess assess possess access" at bounding box center [318, 215] width 49 height 12
select select "assess"
click at [294, 209] on select "obsess assess possess access" at bounding box center [318, 215] width 49 height 12
click at [454, 230] on select "stationers practitioners petitioners questioners" at bounding box center [482, 230] width 56 height 12
select select "practitioners"
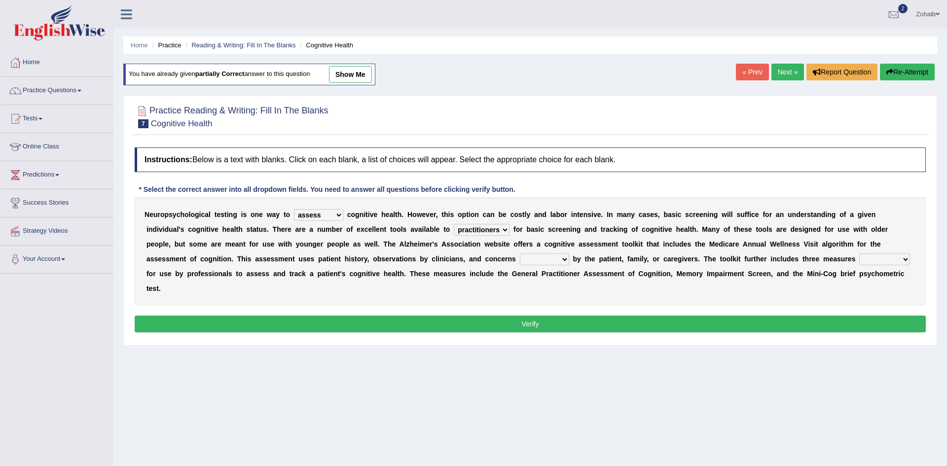
click at [454, 224] on select "stationers practitioners petitioners questioners" at bounding box center [482, 230] width 56 height 12
click at [520, 257] on select "raised rising arising praised" at bounding box center [544, 260] width 49 height 12
select select "raised"
click at [520, 254] on select "raised rising arising praised" at bounding box center [544, 260] width 49 height 12
click at [859, 259] on select "validated intimidated dilapidated antedated" at bounding box center [884, 260] width 51 height 12
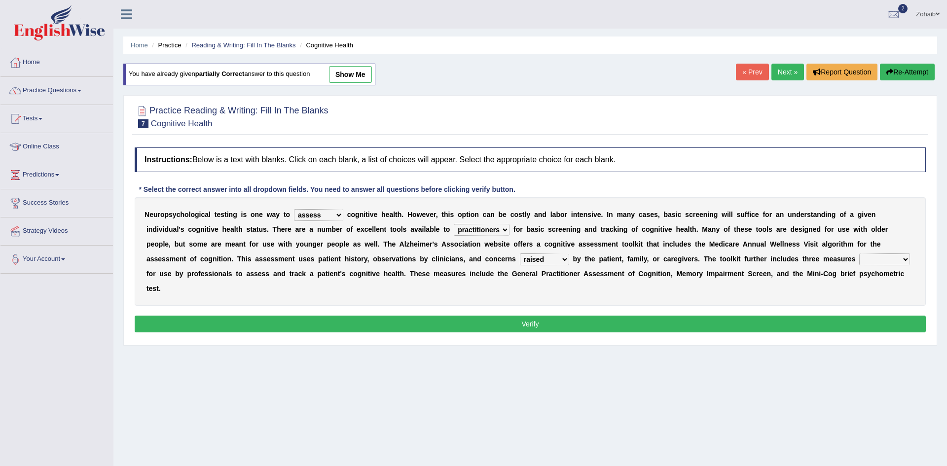
select select "validated"
click at [859, 254] on select "validated intimidated dilapidated antedated" at bounding box center [884, 260] width 51 height 12
click at [614, 316] on button "Verify" at bounding box center [530, 324] width 791 height 17
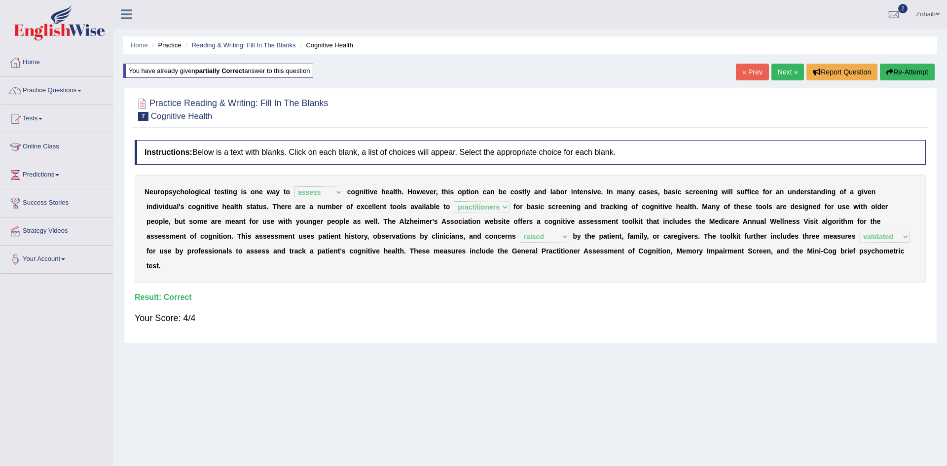
click at [775, 79] on link "Next »" at bounding box center [787, 72] width 33 height 17
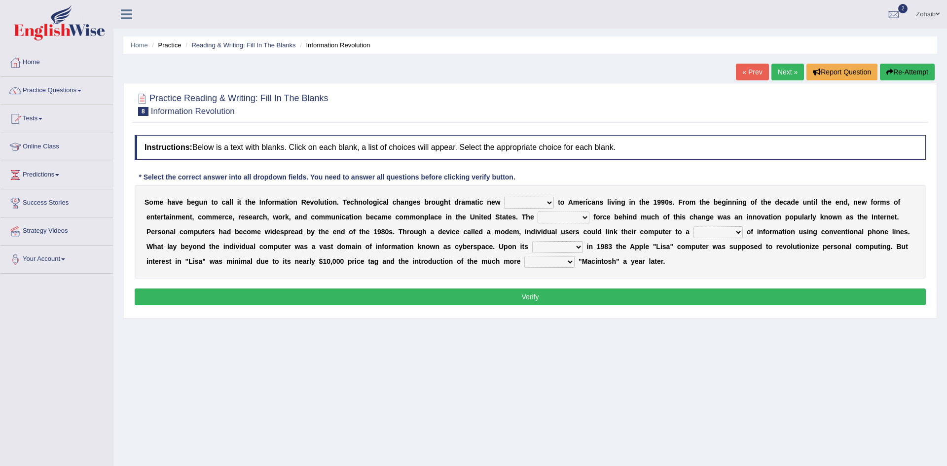
click at [512, 202] on select "challenges puzzles options confusion" at bounding box center [529, 203] width 50 height 12
select select "challenges"
click at [504, 197] on select "challenges puzzles options confusion" at bounding box center [529, 203] width 50 height 12
click at [538, 221] on select "unremitting uninspiring driving insinuating" at bounding box center [564, 218] width 52 height 12
click at [351, 338] on div "Home Practice Reading & Writing: Fill In The Blanks Information Revolution « Pr…" at bounding box center [530, 246] width 834 height 493
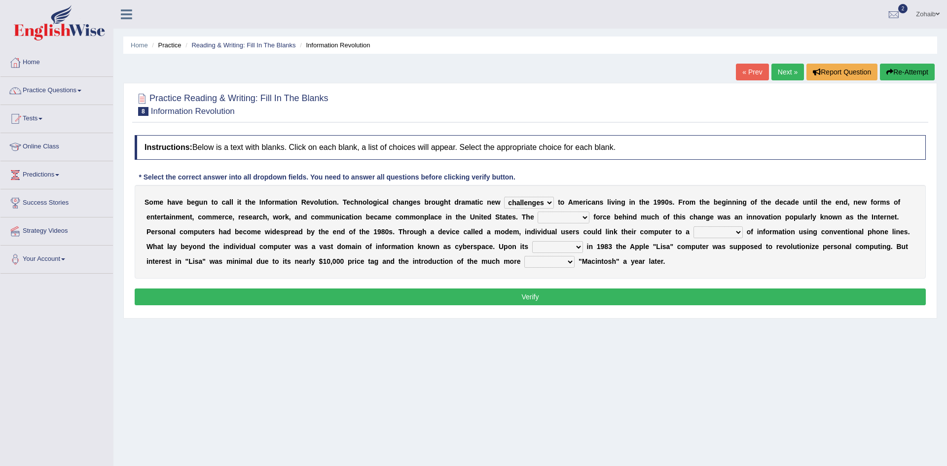
click at [693, 231] on select "magnitude bulk wealth volume" at bounding box center [717, 232] width 49 height 12
select select "bulk"
click at [693, 226] on select "magnitude bulk wealth volume" at bounding box center [717, 232] width 49 height 12
click at [373, 254] on div "S o m e h a v e b e g u n t o c a l l i t t h e I n f o r m a t i o n R e v o l…" at bounding box center [530, 232] width 791 height 94
click at [532, 249] on select "relief release publication emission" at bounding box center [557, 247] width 51 height 12
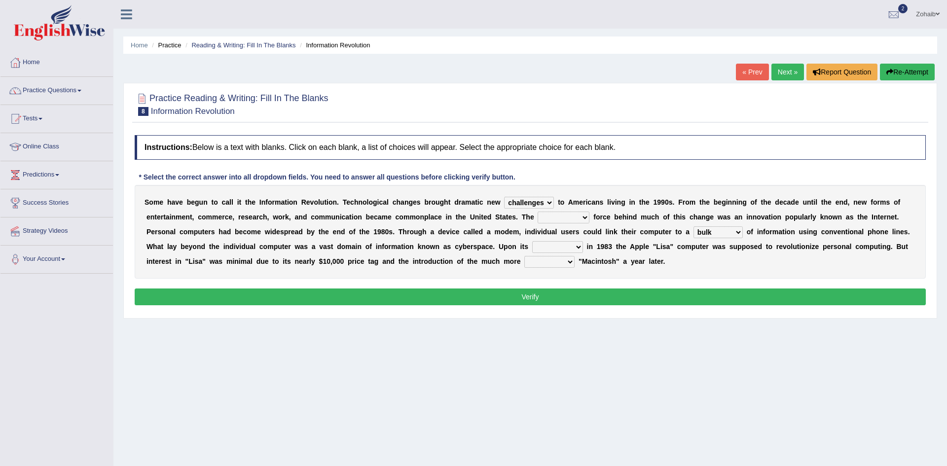
select select "publication"
click at [532, 241] on select "relief release publication emission" at bounding box center [557, 247] width 51 height 12
click at [524, 262] on select "convenient affordable advanced formidable" at bounding box center [549, 262] width 50 height 12
select select "convenient"
click at [524, 256] on select "convenient affordable advanced formidable" at bounding box center [549, 262] width 50 height 12
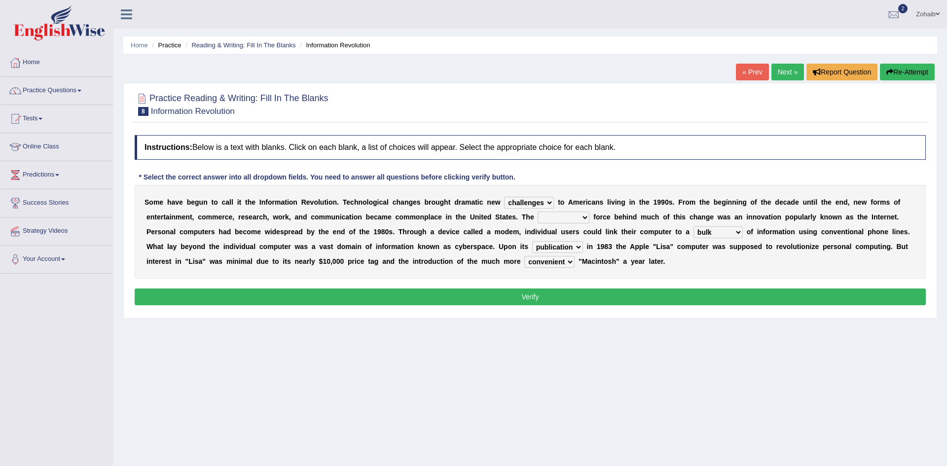
click at [538, 223] on select "unremitting uninspiring driving insinuating" at bounding box center [564, 218] width 52 height 12
select select "uninspiring"
click at [538, 212] on select "unremitting uninspiring driving insinuating" at bounding box center [564, 218] width 52 height 12
click at [507, 206] on select "challenges puzzles options confusion" at bounding box center [529, 203] width 50 height 12
click at [486, 307] on div "Instructions: Below is a text with blanks. Click on each blank, a list of choic…" at bounding box center [530, 221] width 796 height 183
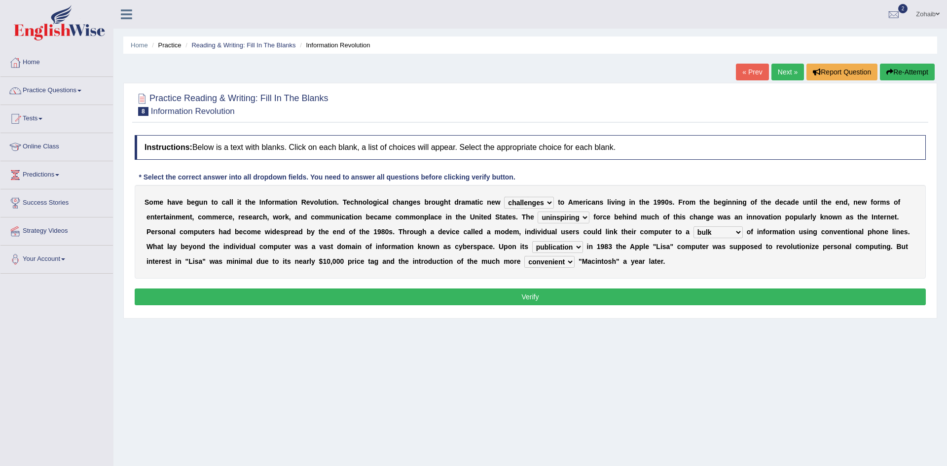
click at [487, 302] on button "Verify" at bounding box center [530, 297] width 791 height 17
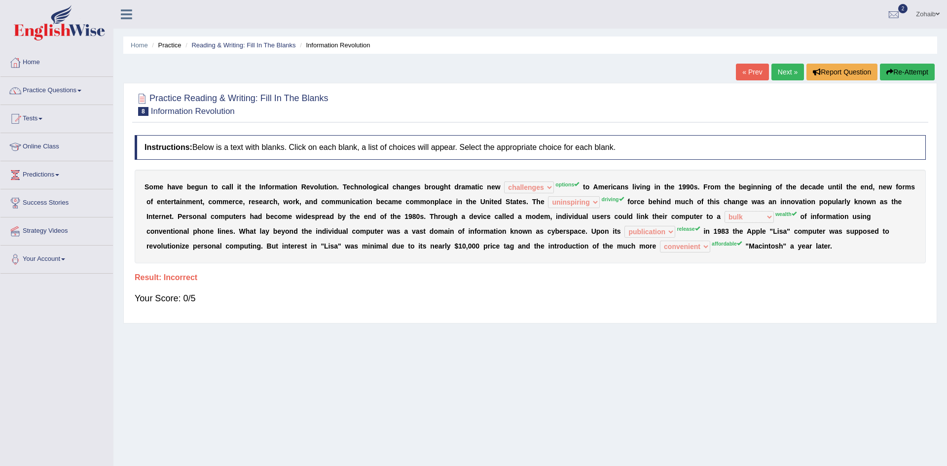
click at [887, 71] on icon "button" at bounding box center [889, 72] width 7 height 7
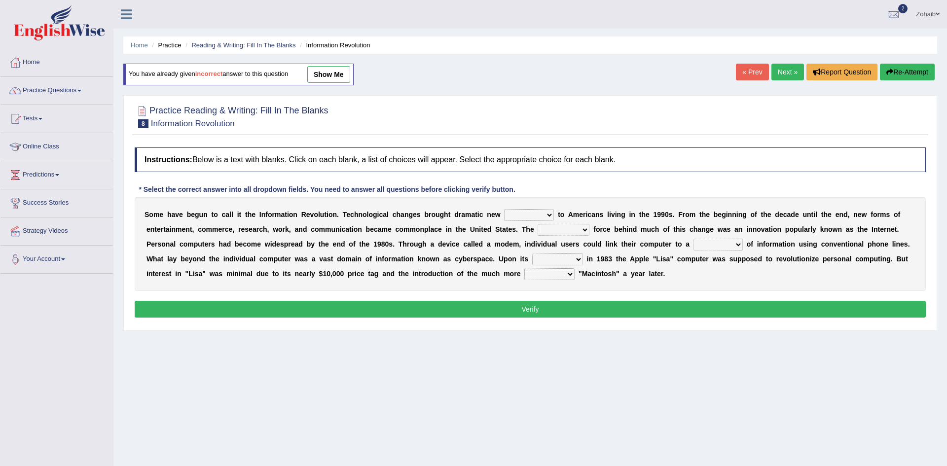
click at [786, 73] on link "Next »" at bounding box center [787, 72] width 33 height 17
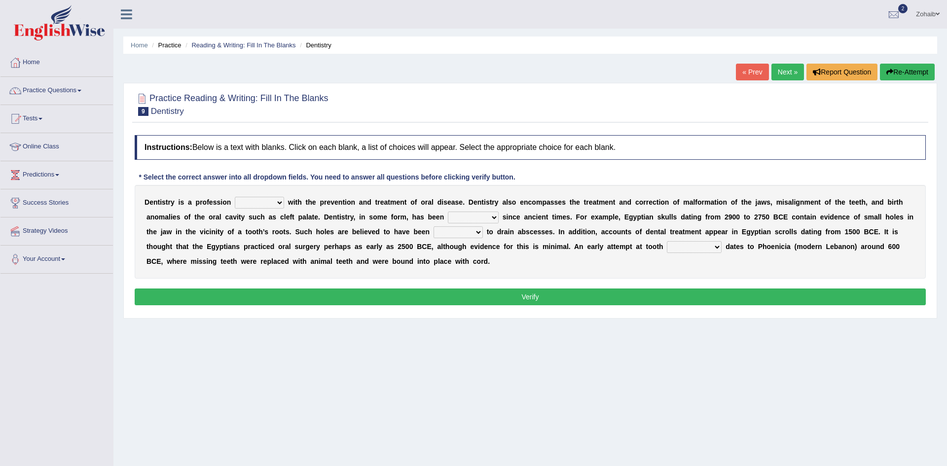
click at [0, 320] on div "Toggle navigation Home Practice Questions Speaking Practice Read Aloud Repeat S…" at bounding box center [473, 256] width 947 height 513
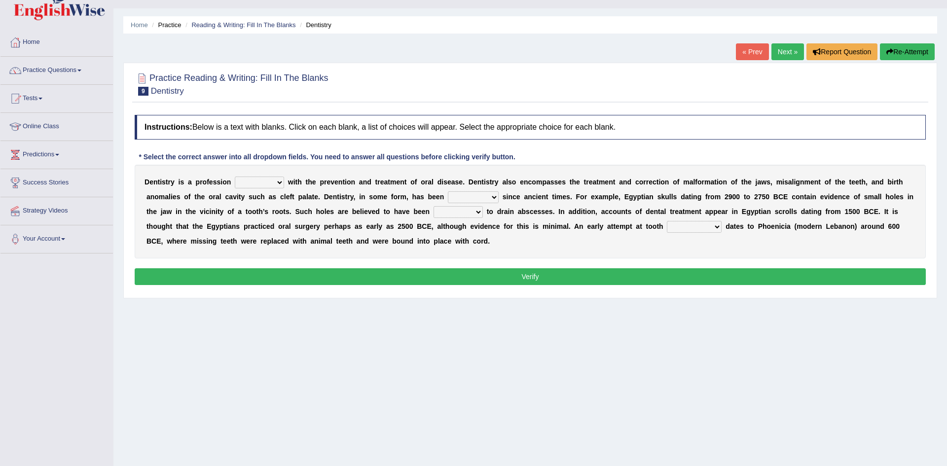
scroll to position [21, 0]
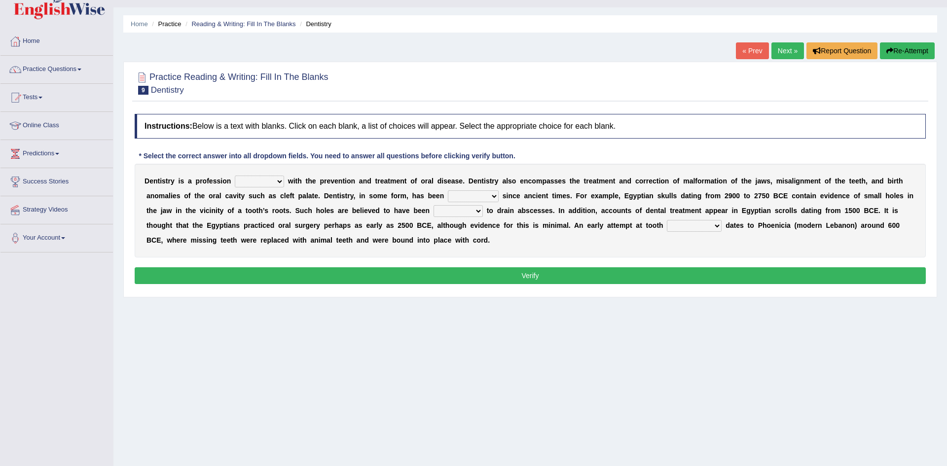
click at [247, 179] on select "agreed dealt concerned taken" at bounding box center [259, 182] width 49 height 12
select select "dealt"
click at [235, 176] on select "agreed dealt concerned taken" at bounding box center [259, 182] width 49 height 12
click at [394, 204] on div "D e n t i s t r y i s a p r o f e s s i o n agreed dealt concerned taken w i t …" at bounding box center [530, 211] width 791 height 94
click at [397, 190] on div "D e n t i s t r y i s a p r o f e s s i o n agreed dealt concerned taken w i t …" at bounding box center [530, 211] width 791 height 94
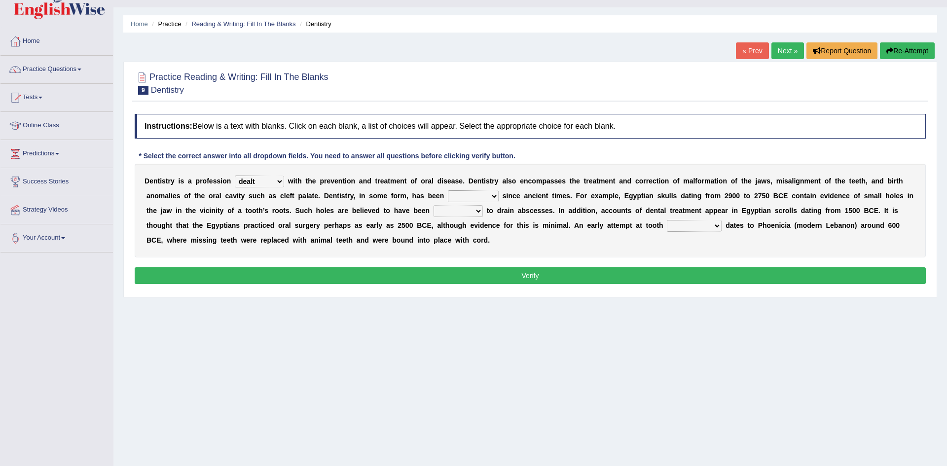
click at [448, 196] on select "criticized replaced practiced abandoned" at bounding box center [473, 196] width 51 height 12
select select "practiced"
click at [448, 190] on select "criticized replaced practiced abandoned" at bounding box center [473, 196] width 51 height 12
click at [448, 194] on select "criticized replaced practiced abandoned" at bounding box center [473, 196] width 51 height 12
click at [283, 246] on div "D e n t i s t r y i s a p r o f e s s i o n agreed dealt concerned taken w i t …" at bounding box center [530, 211] width 791 height 94
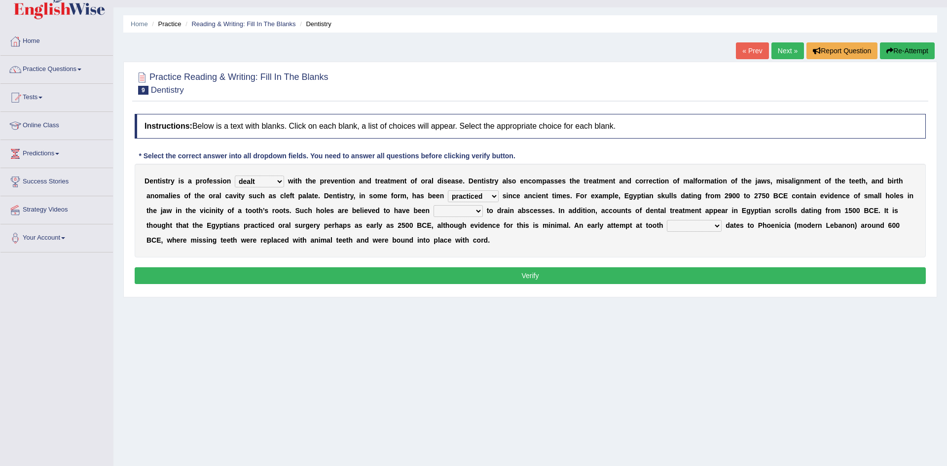
click at [434, 210] on select "fluctuated laminated drilled sealed" at bounding box center [458, 211] width 49 height 12
select select "sealed"
click at [434, 205] on select "fluctuated laminated drilled sealed" at bounding box center [458, 211] width 49 height 12
click at [667, 227] on select "reparation sacrament restitution replacement" at bounding box center [694, 226] width 55 height 12
select select "replacement"
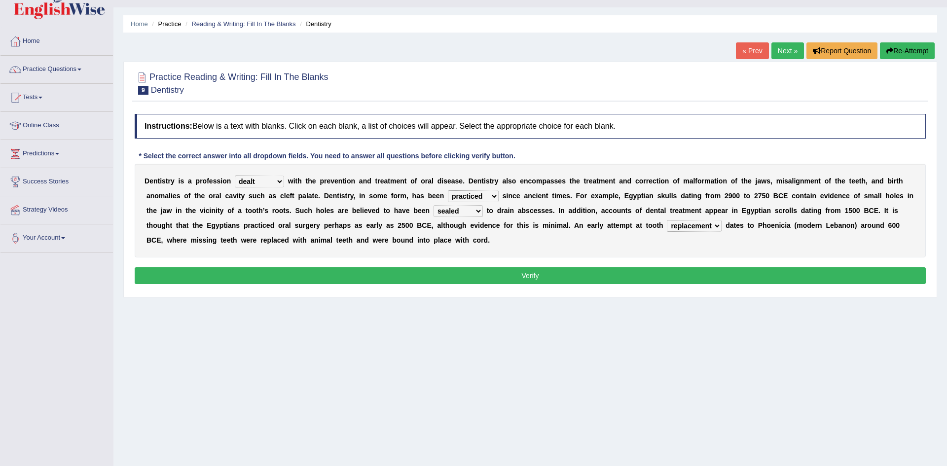
click at [667, 220] on select "reparation sacrament restitution replacement" at bounding box center [694, 226] width 55 height 12
click at [500, 274] on button "Verify" at bounding box center [530, 275] width 791 height 17
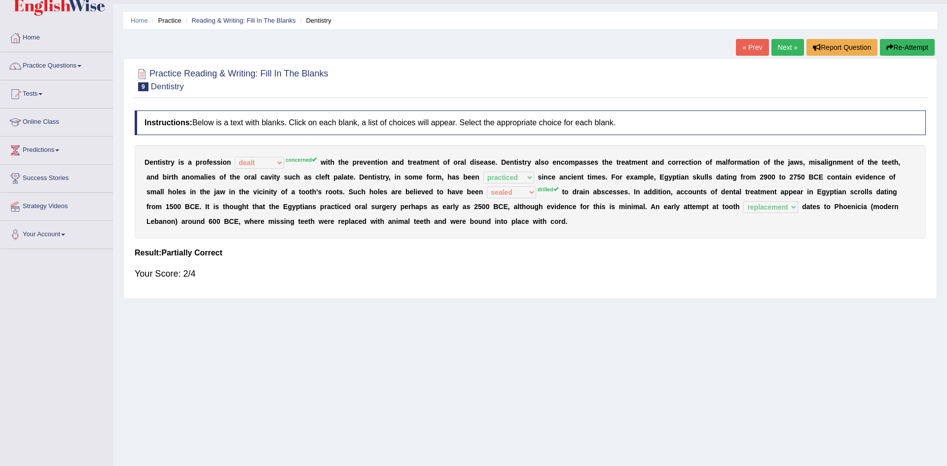
scroll to position [52, 0]
